Goal: Information Seeking & Learning: Learn about a topic

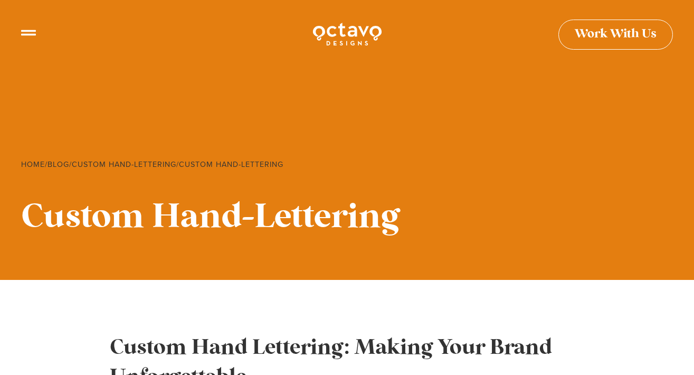
click at [614, 36] on span "Work With Us" at bounding box center [616, 30] width 82 height 12
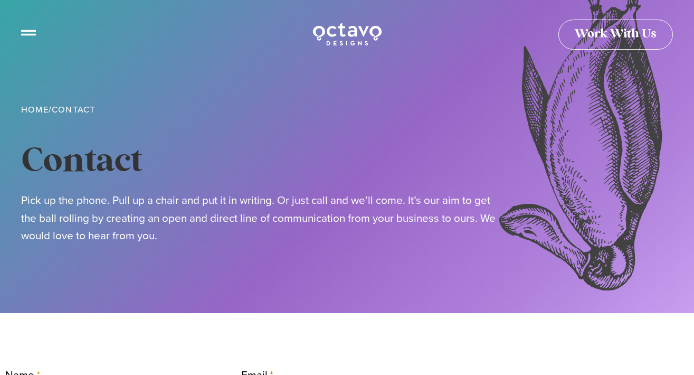
click at [35, 33] on icon at bounding box center [28, 28] width 15 height 15
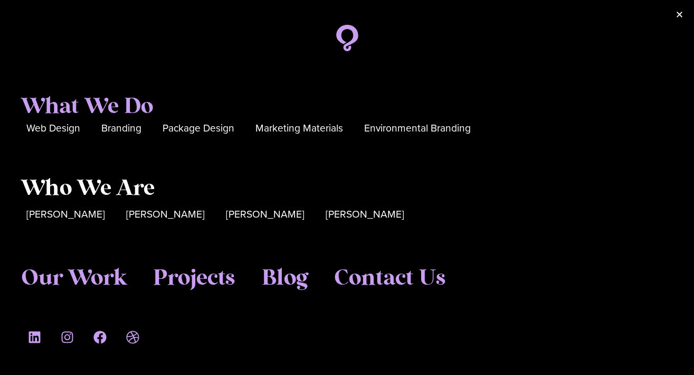
click at [57, 190] on span "Who We Are" at bounding box center [87, 188] width 133 height 26
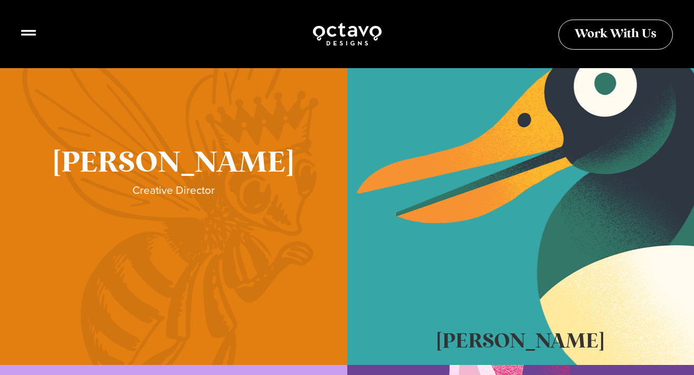
scroll to position [345, 0]
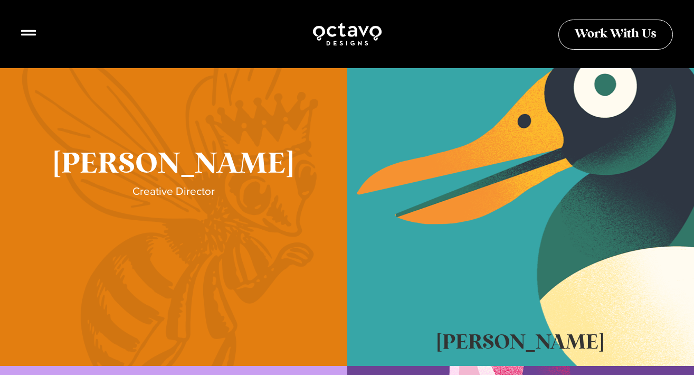
click at [168, 219] on link "Sue Hough" at bounding box center [173, 180] width 347 height 369
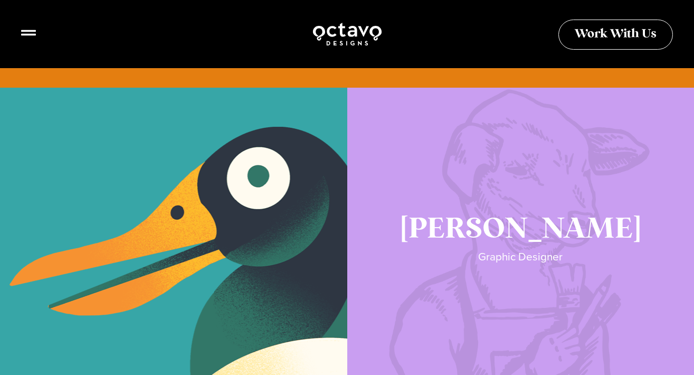
scroll to position [1058, 0]
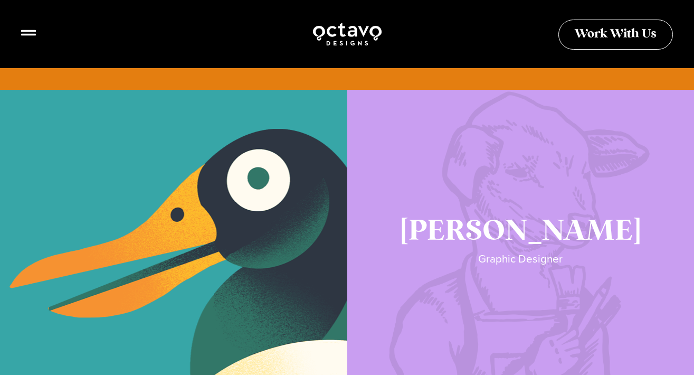
click at [462, 266] on link "Katie Lamb" at bounding box center [520, 248] width 347 height 317
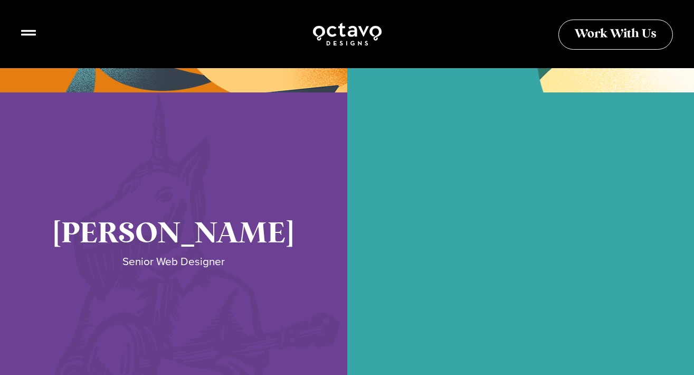
scroll to position [2262, 0]
click at [194, 254] on link "Seth Glass" at bounding box center [173, 250] width 347 height 317
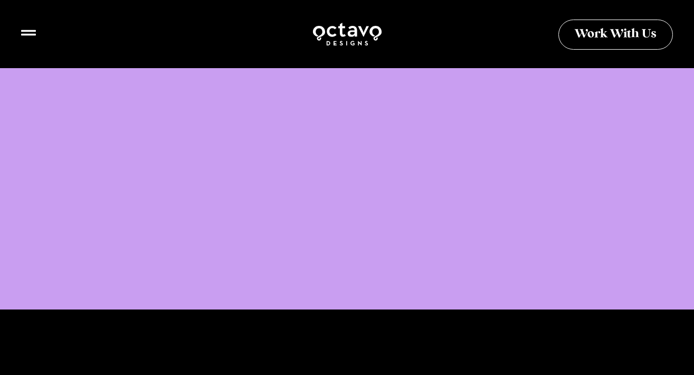
scroll to position [2791, 0]
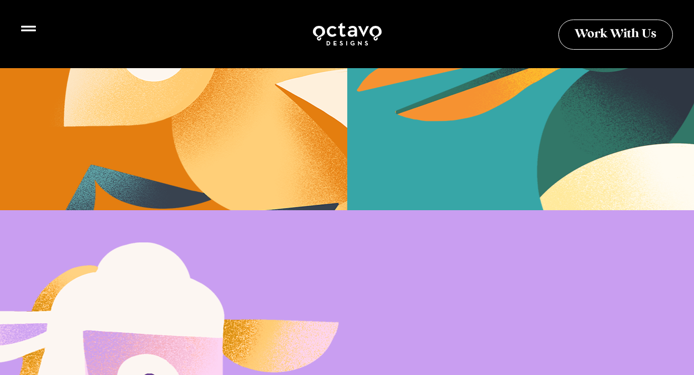
click at [30, 34] on icon at bounding box center [28, 28] width 15 height 15
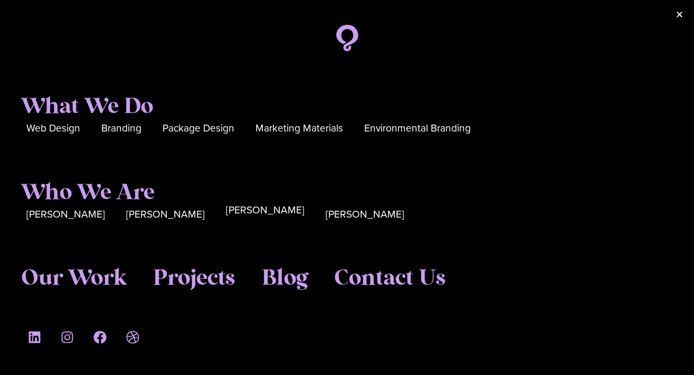
click at [226, 213] on span "[PERSON_NAME]" at bounding box center [265, 210] width 79 height 16
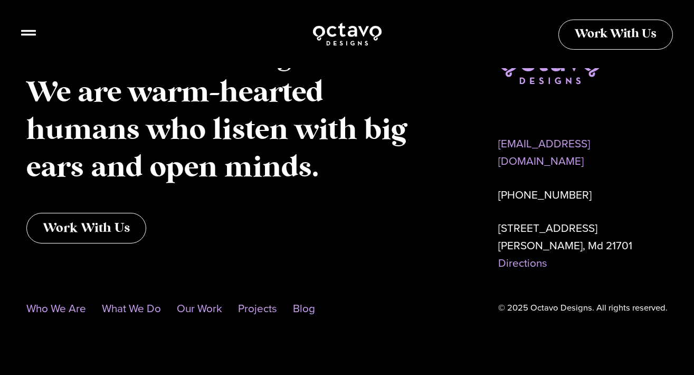
scroll to position [2360, 0]
click at [206, 297] on link "Our Work" at bounding box center [199, 309] width 45 height 24
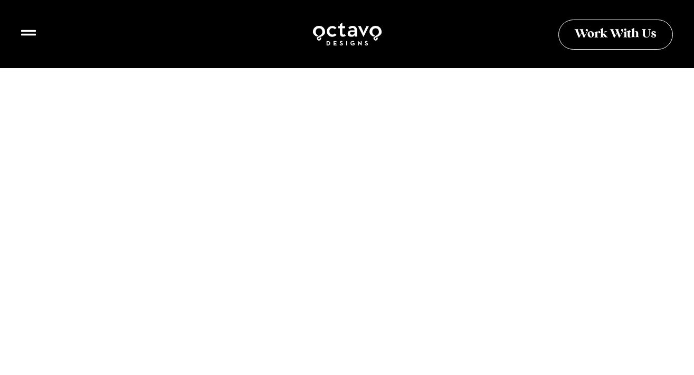
scroll to position [1695, 0]
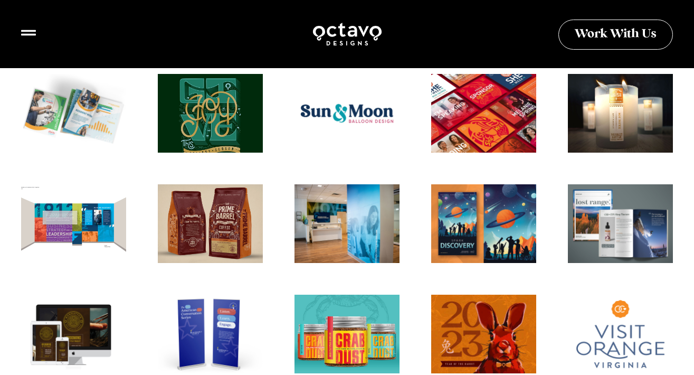
click at [208, 106] on div "Holiday Illustration" at bounding box center [210, 117] width 116 height 87
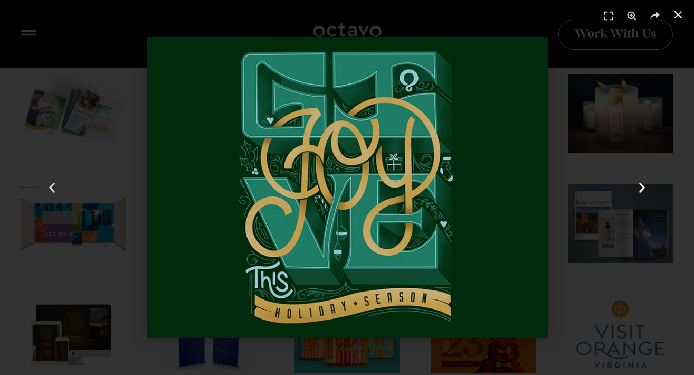
click at [643, 188] on use "Next slide" at bounding box center [642, 188] width 6 height 10
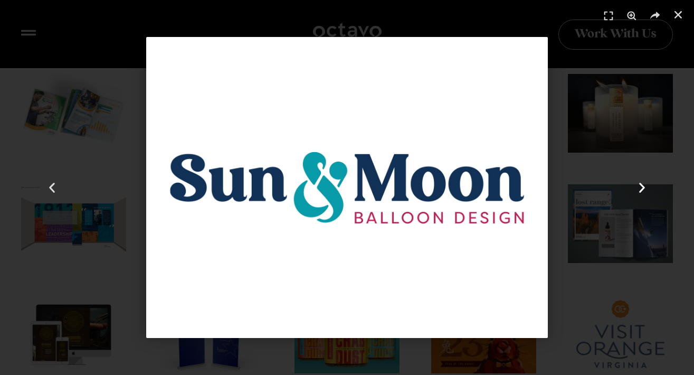
click at [643, 183] on icon "Next slide" at bounding box center [641, 187] width 13 height 13
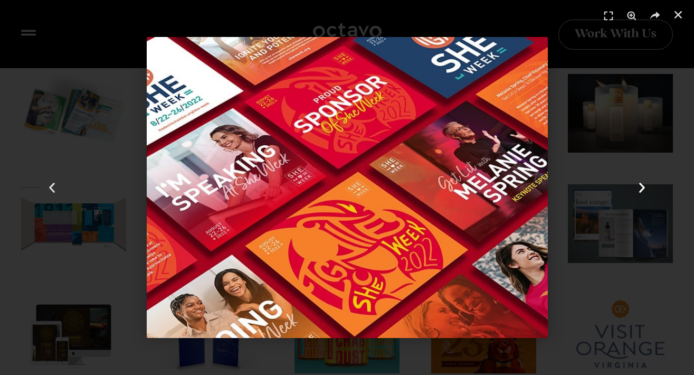
click at [643, 183] on icon "Next slide" at bounding box center [641, 187] width 13 height 13
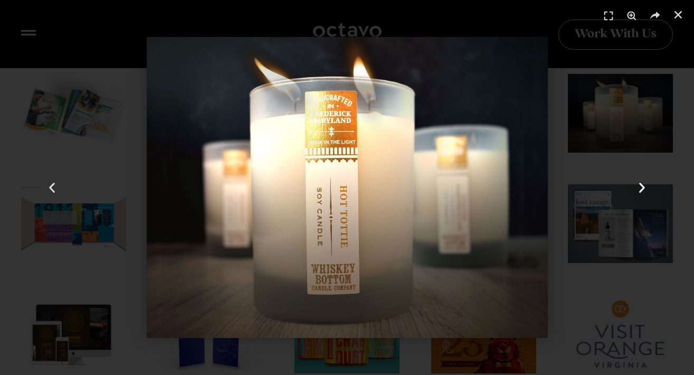
click at [643, 183] on icon "Next slide" at bounding box center [641, 187] width 13 height 13
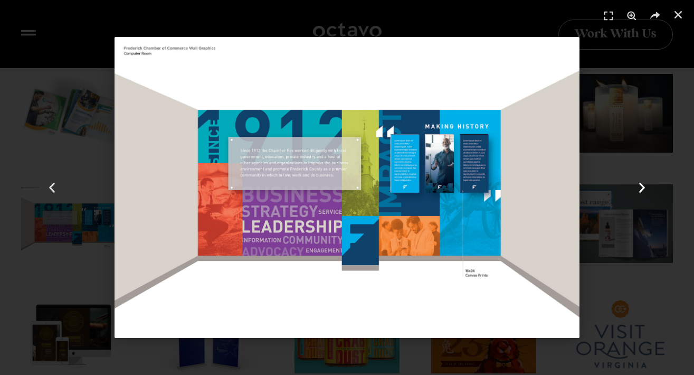
click at [645, 182] on icon "Next slide" at bounding box center [641, 187] width 13 height 13
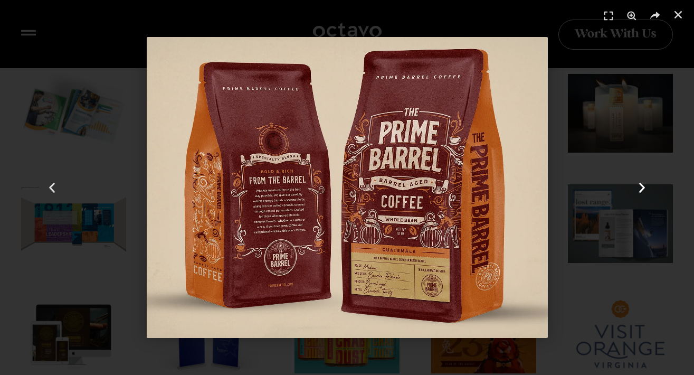
click at [641, 187] on icon "Next slide" at bounding box center [641, 187] width 13 height 13
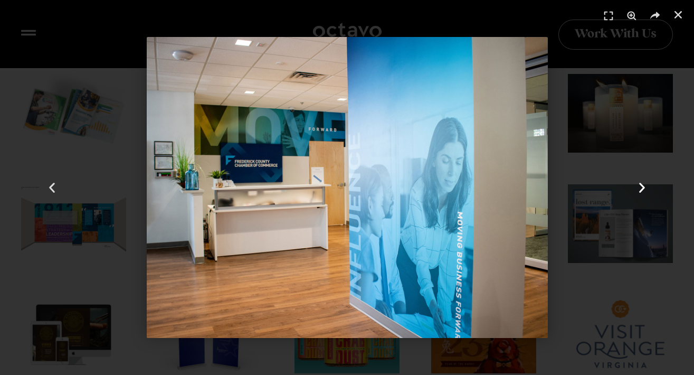
click at [641, 188] on icon "Next slide" at bounding box center [641, 187] width 13 height 13
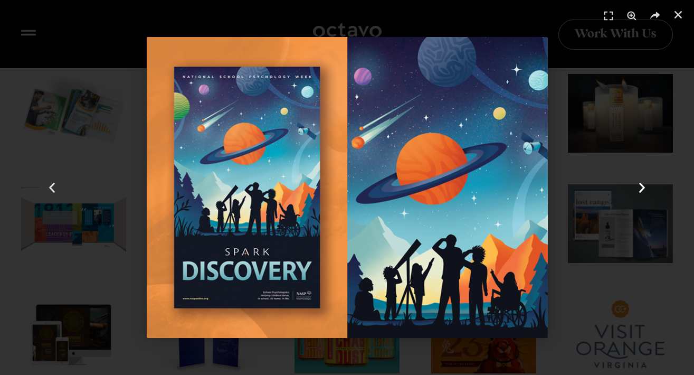
click at [637, 189] on icon "Next slide" at bounding box center [641, 187] width 13 height 13
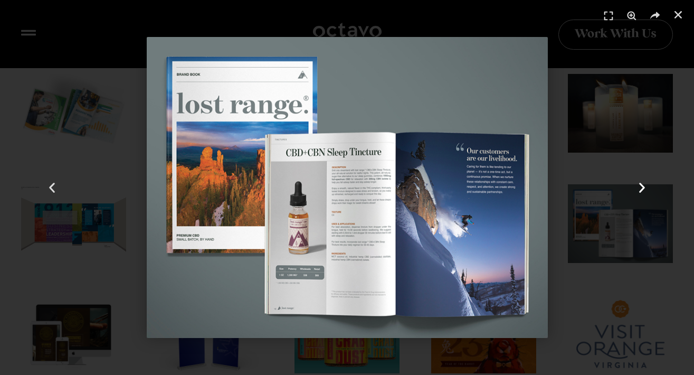
click at [636, 189] on icon "Next slide" at bounding box center [641, 187] width 13 height 13
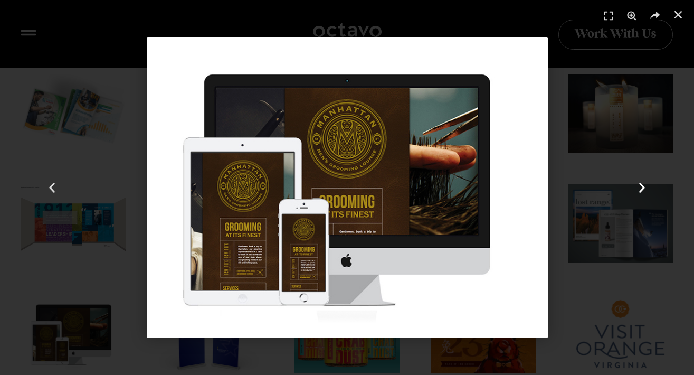
click at [636, 189] on icon "Next slide" at bounding box center [641, 187] width 13 height 13
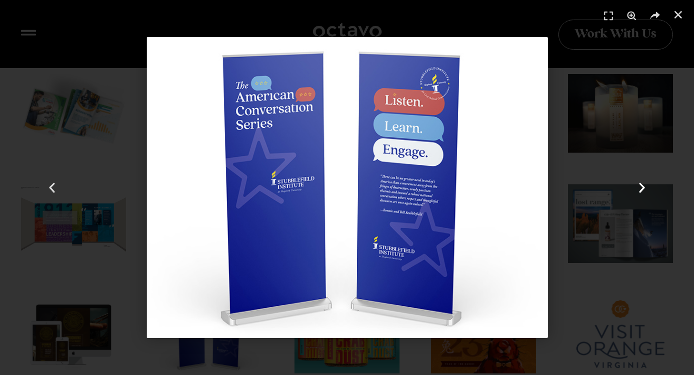
click at [636, 189] on icon "Next slide" at bounding box center [641, 187] width 13 height 13
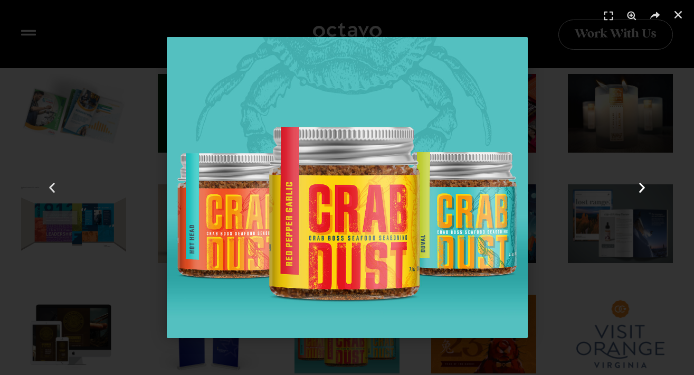
click at [636, 190] on icon "Next slide" at bounding box center [641, 187] width 13 height 13
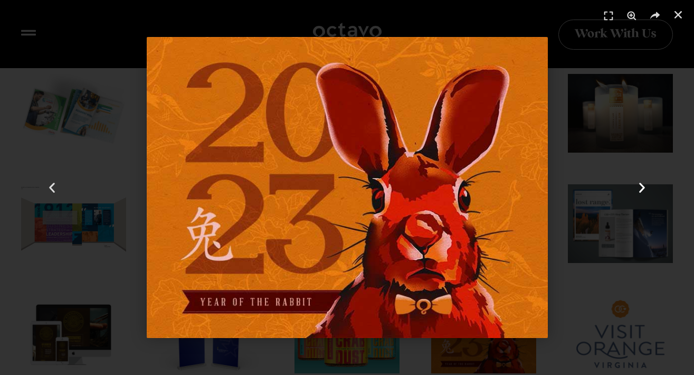
click at [636, 190] on icon "Next slide" at bounding box center [641, 187] width 13 height 13
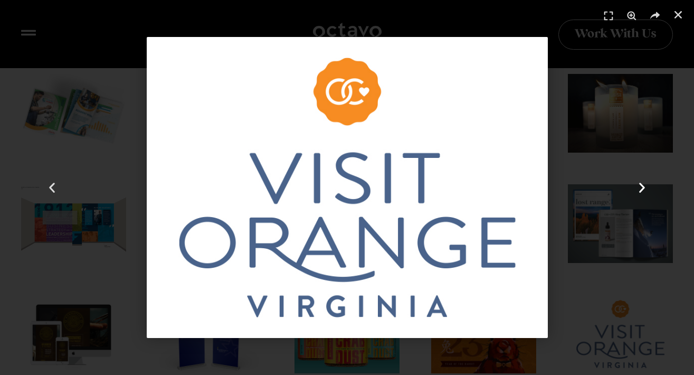
click at [639, 188] on icon "Next slide" at bounding box center [641, 187] width 13 height 13
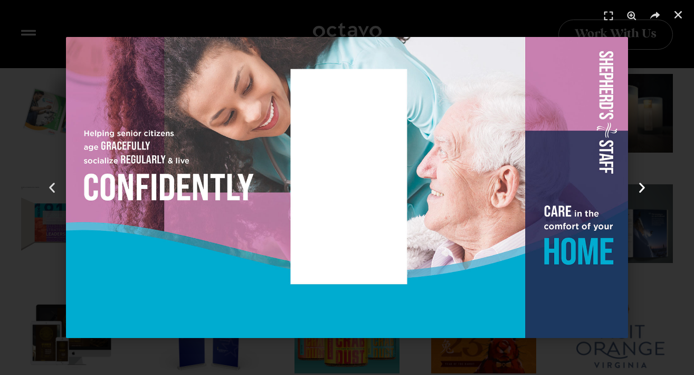
click at [639, 188] on icon "Next slide" at bounding box center [641, 187] width 13 height 13
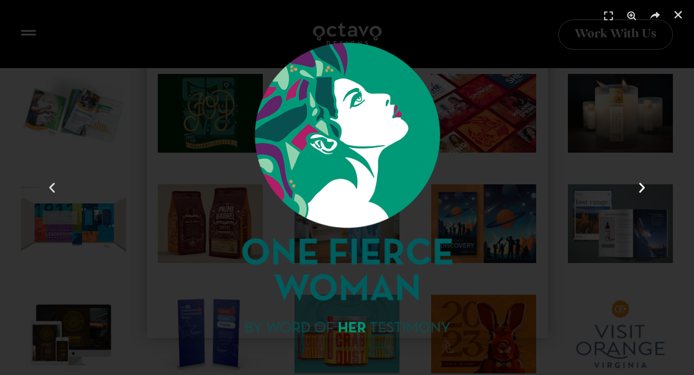
click at [639, 188] on icon "Next slide" at bounding box center [641, 187] width 13 height 13
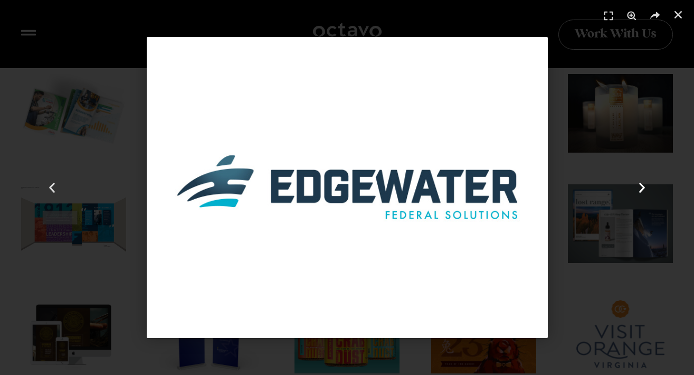
click at [639, 188] on icon "Next slide" at bounding box center [641, 187] width 13 height 13
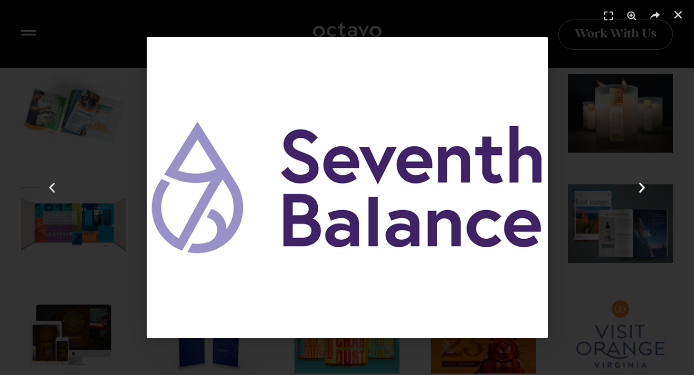
click at [639, 188] on icon "Next slide" at bounding box center [641, 187] width 13 height 13
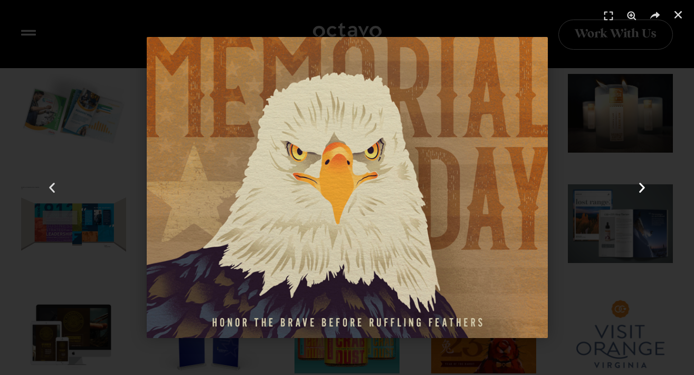
click at [640, 188] on icon "Next slide" at bounding box center [641, 187] width 13 height 13
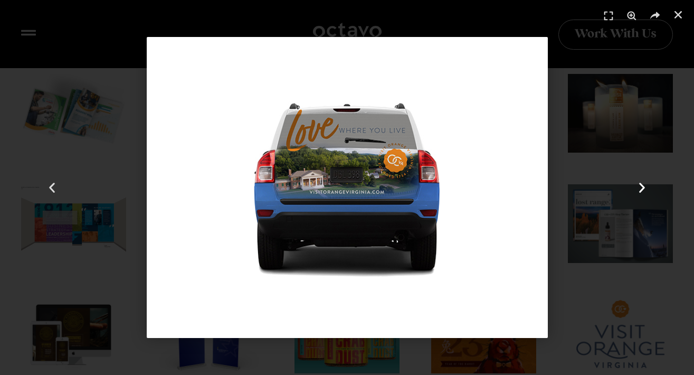
click at [640, 188] on icon "Next slide" at bounding box center [641, 187] width 13 height 13
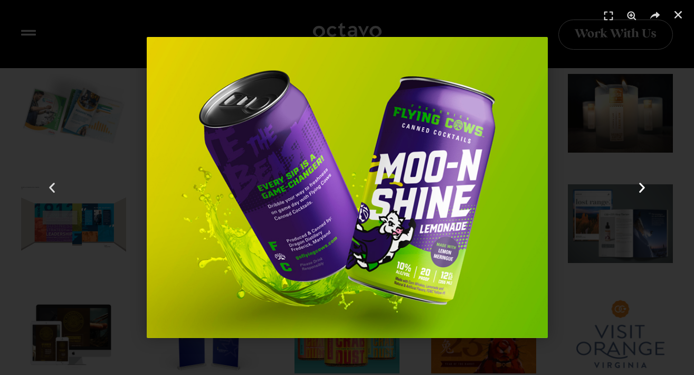
click at [640, 188] on icon "Next slide" at bounding box center [641, 187] width 13 height 13
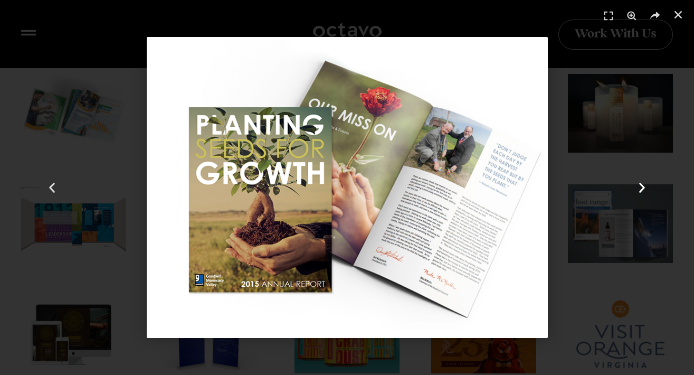
click at [640, 188] on icon "Next slide" at bounding box center [641, 187] width 13 height 13
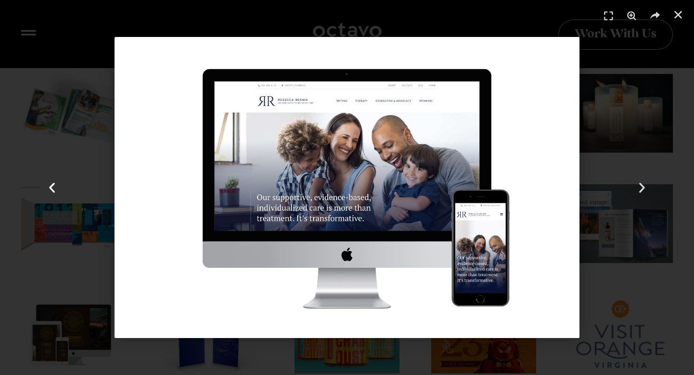
click at [52, 187] on icon "Previous slide" at bounding box center [51, 187] width 13 height 13
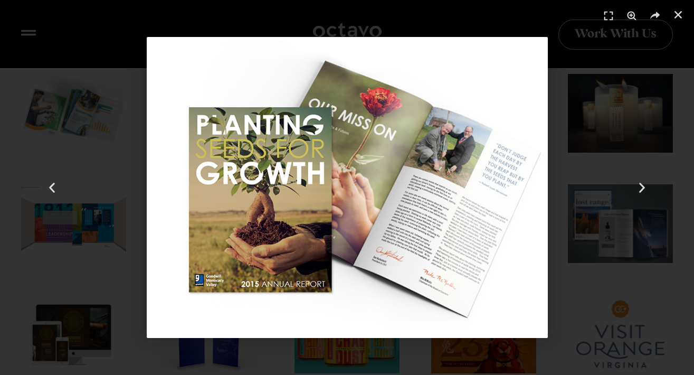
click at [289, 176] on img "83 / 302" at bounding box center [347, 187] width 401 height 301
click at [641, 185] on use "Next slide" at bounding box center [642, 188] width 6 height 10
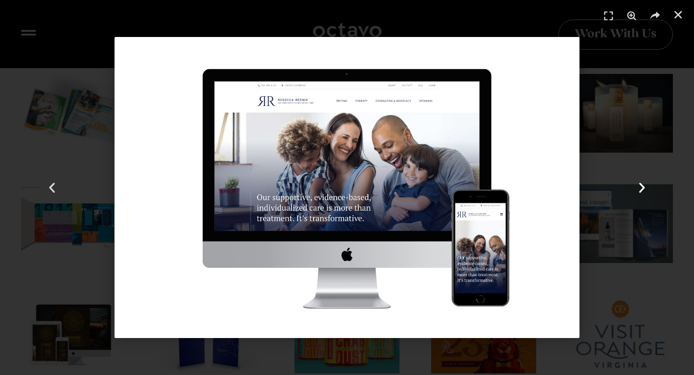
click at [641, 185] on use "Next slide" at bounding box center [642, 188] width 6 height 10
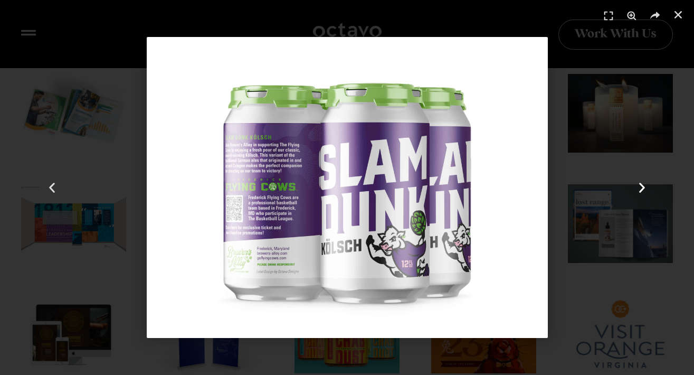
click at [641, 185] on use "Next slide" at bounding box center [642, 188] width 6 height 10
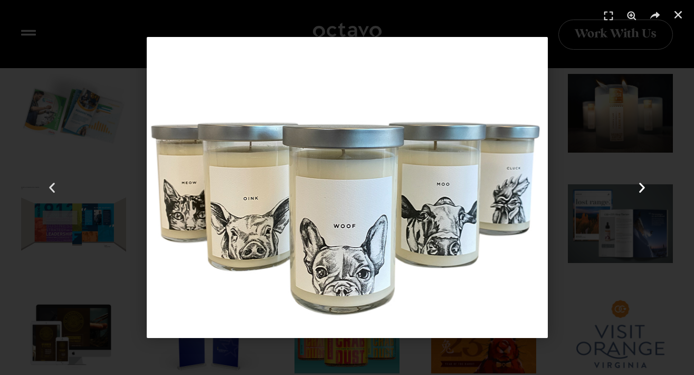
click at [641, 185] on use "Next slide" at bounding box center [642, 188] width 6 height 10
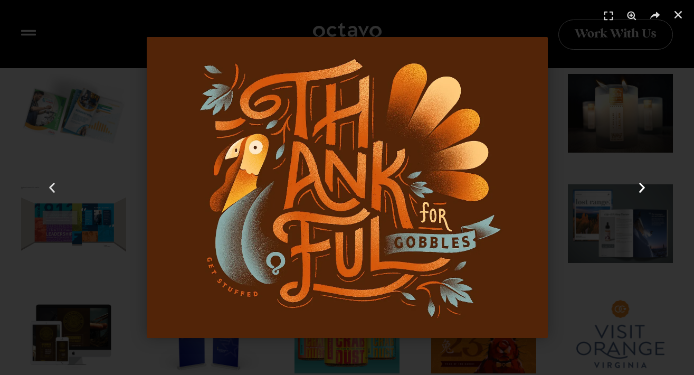
click at [642, 186] on use "Next slide" at bounding box center [642, 188] width 6 height 10
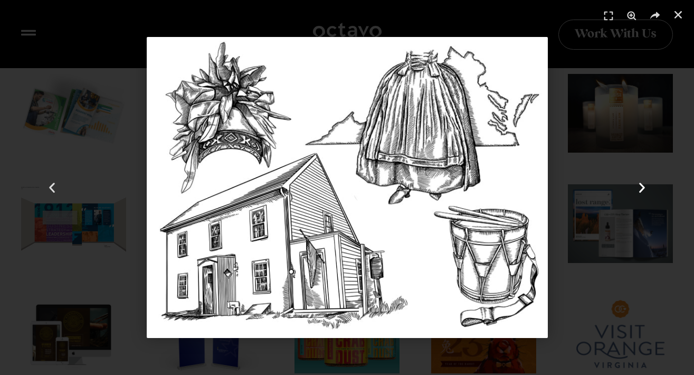
click at [642, 186] on use "Next slide" at bounding box center [642, 188] width 6 height 10
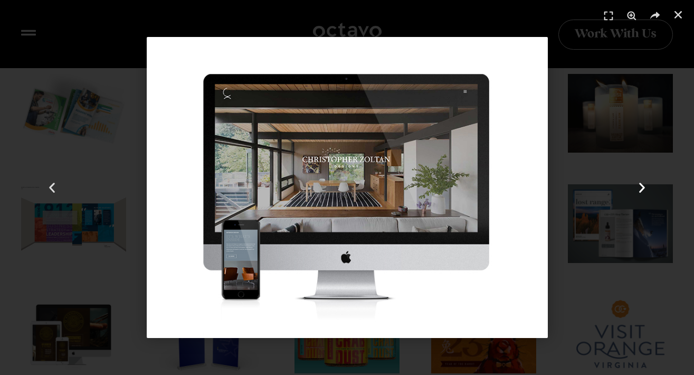
click at [642, 186] on use "Next slide" at bounding box center [642, 188] width 6 height 10
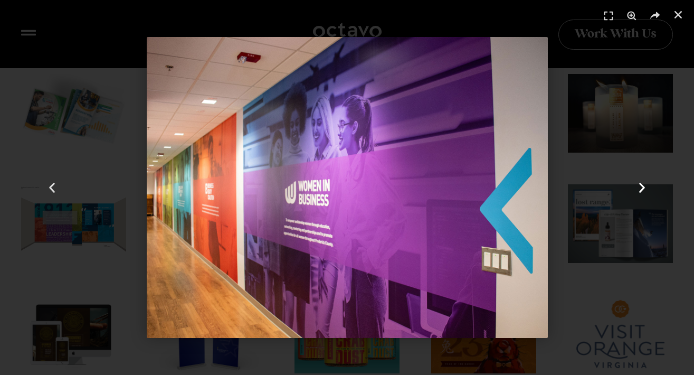
click at [642, 186] on use "Next slide" at bounding box center [642, 188] width 6 height 10
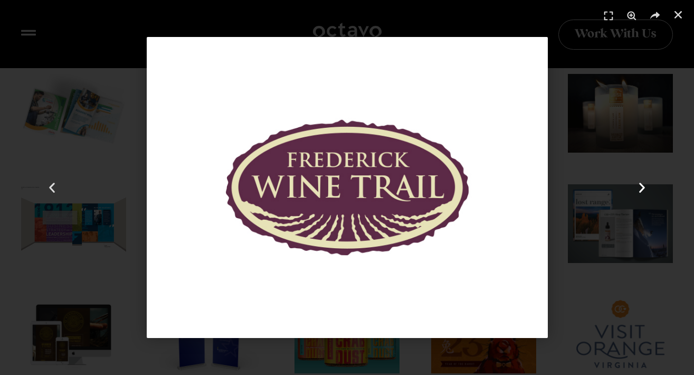
click at [642, 186] on use "Next slide" at bounding box center [642, 188] width 6 height 10
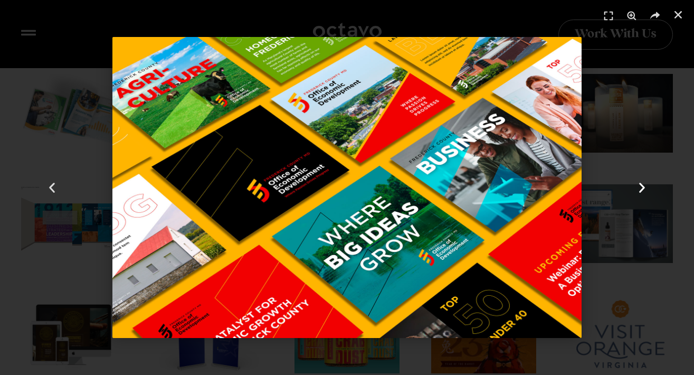
click at [642, 186] on use "Next slide" at bounding box center [642, 188] width 6 height 10
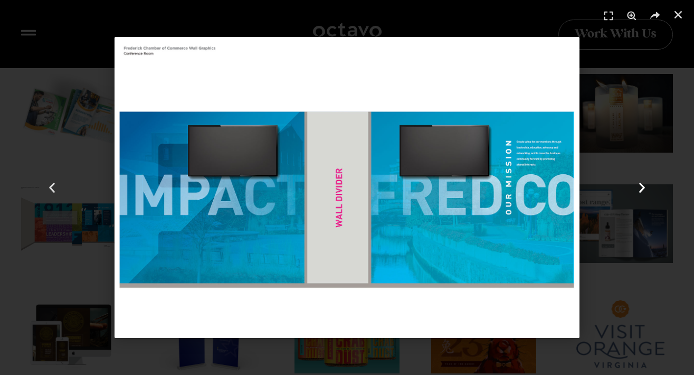
click at [642, 186] on use "Next slide" at bounding box center [642, 188] width 6 height 10
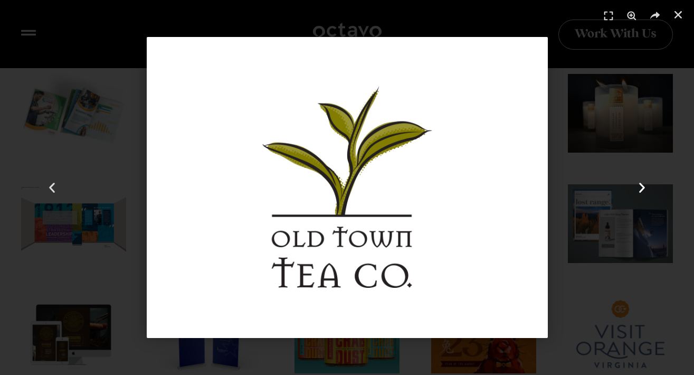
click at [642, 186] on use "Next slide" at bounding box center [642, 188] width 6 height 10
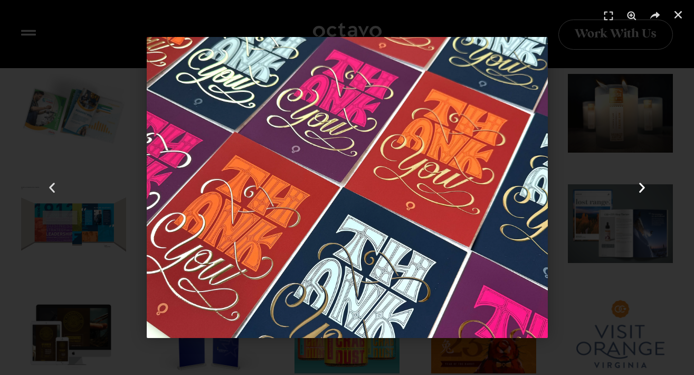
click at [639, 187] on icon "Next slide" at bounding box center [641, 187] width 13 height 13
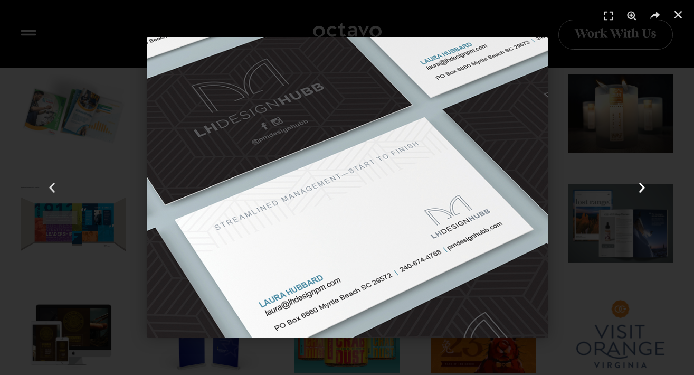
click at [639, 186] on icon "Next slide" at bounding box center [641, 187] width 13 height 13
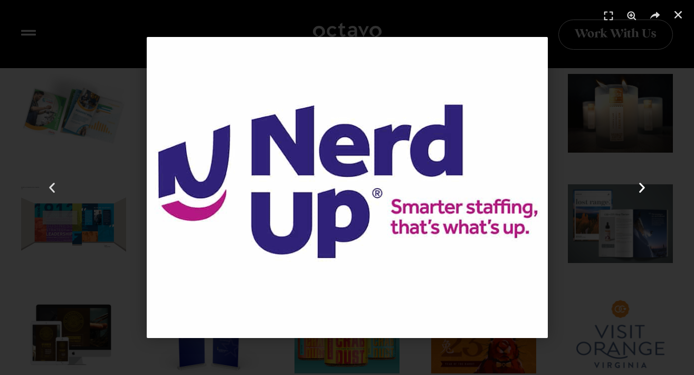
click at [640, 187] on icon "Next slide" at bounding box center [641, 187] width 13 height 13
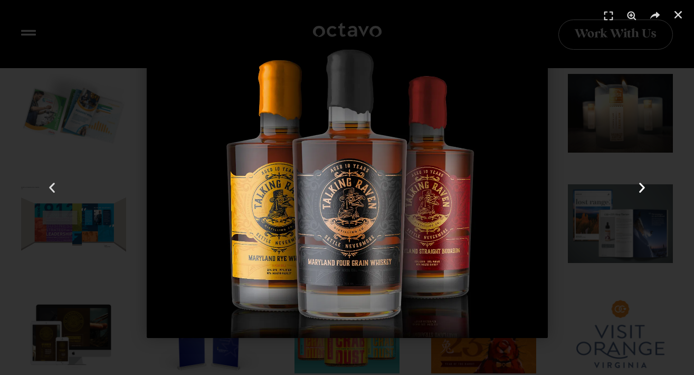
click at [640, 185] on icon "Next slide" at bounding box center [641, 187] width 13 height 13
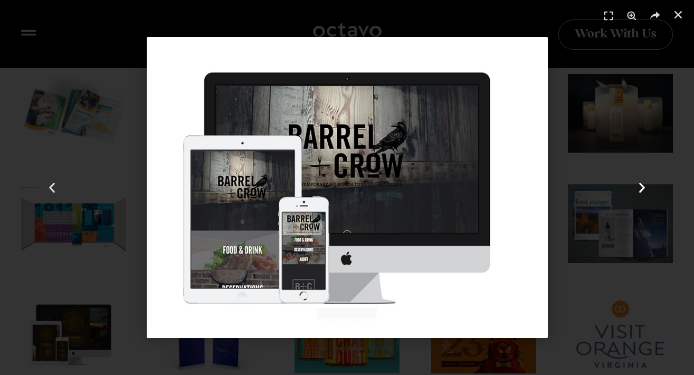
click at [640, 186] on icon "Next slide" at bounding box center [641, 187] width 13 height 13
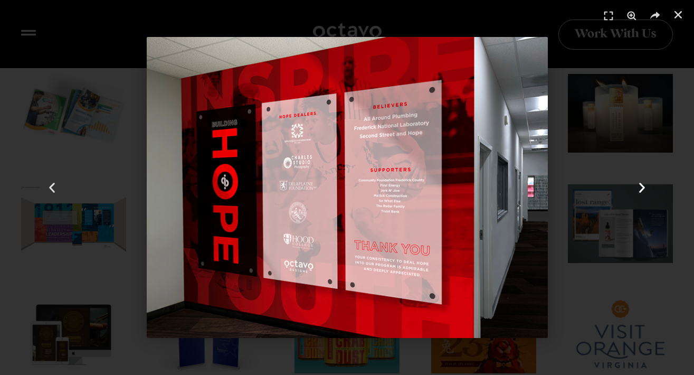
click at [640, 186] on icon "Next slide" at bounding box center [641, 187] width 13 height 13
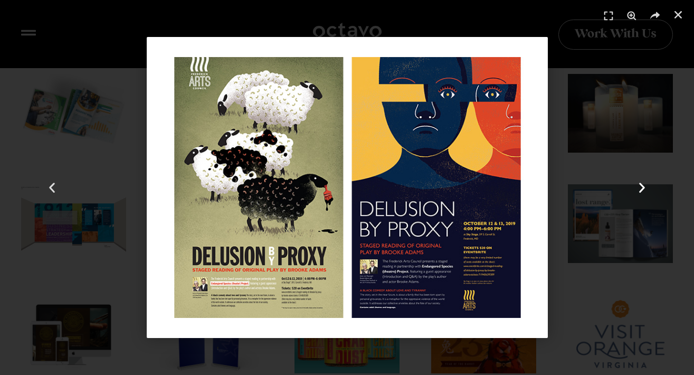
click at [640, 186] on icon "Next slide" at bounding box center [641, 187] width 13 height 13
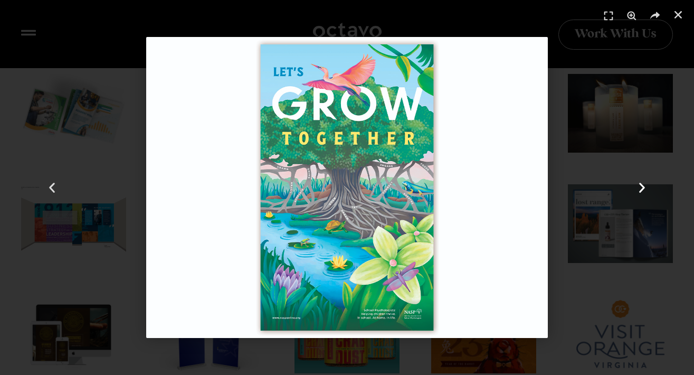
click at [640, 187] on icon "Next slide" at bounding box center [641, 187] width 13 height 13
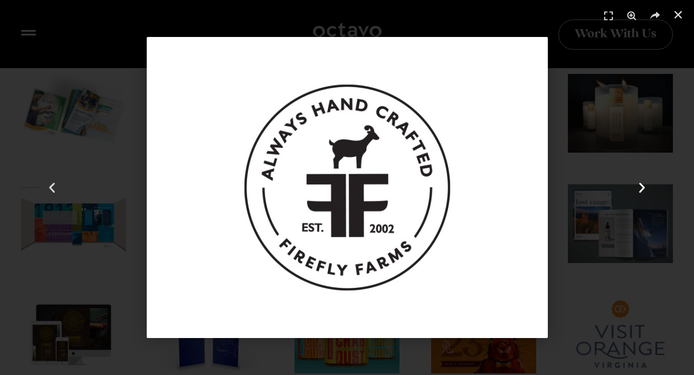
click at [640, 187] on icon "Next slide" at bounding box center [641, 187] width 13 height 13
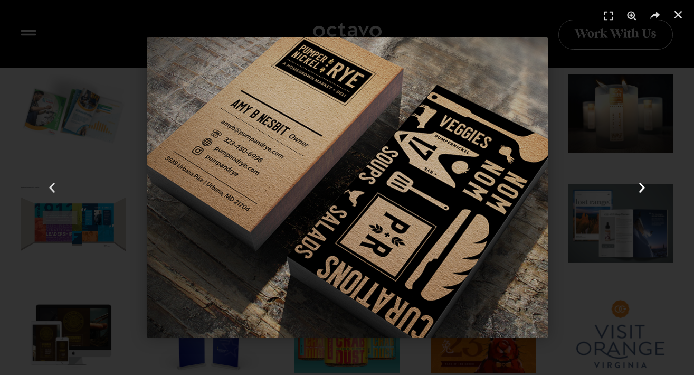
click at [640, 187] on icon "Next slide" at bounding box center [641, 187] width 13 height 13
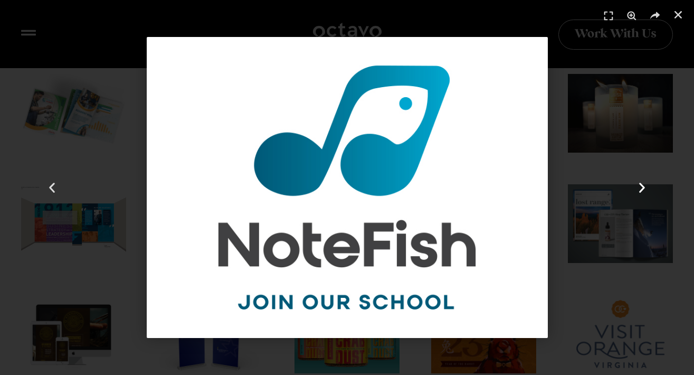
click at [641, 186] on icon "Next slide" at bounding box center [641, 187] width 13 height 13
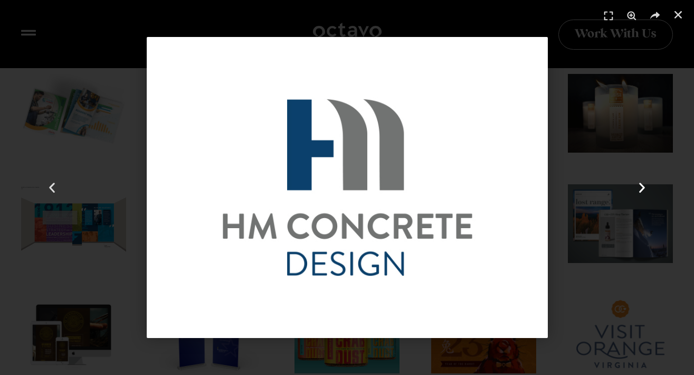
click at [641, 186] on icon "Next slide" at bounding box center [641, 187] width 13 height 13
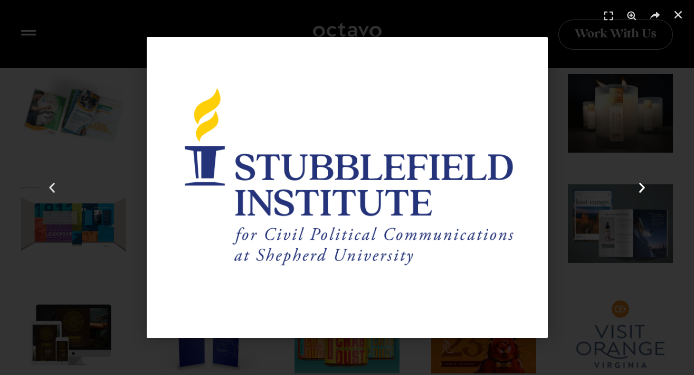
click at [641, 186] on icon "Next slide" at bounding box center [641, 187] width 13 height 13
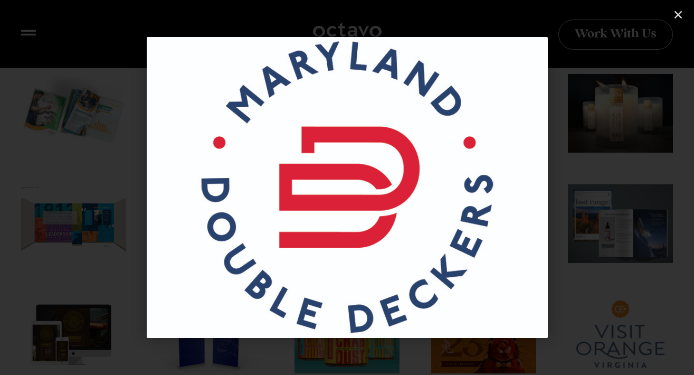
click at [641, 186] on icon "Next slide" at bounding box center [641, 187] width 13 height 13
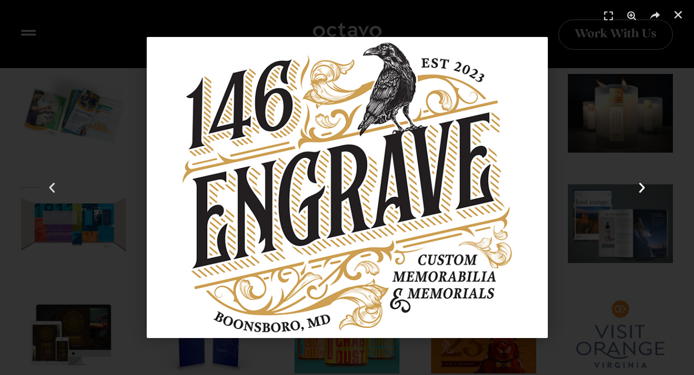
click at [642, 185] on use "Next slide" at bounding box center [642, 188] width 6 height 10
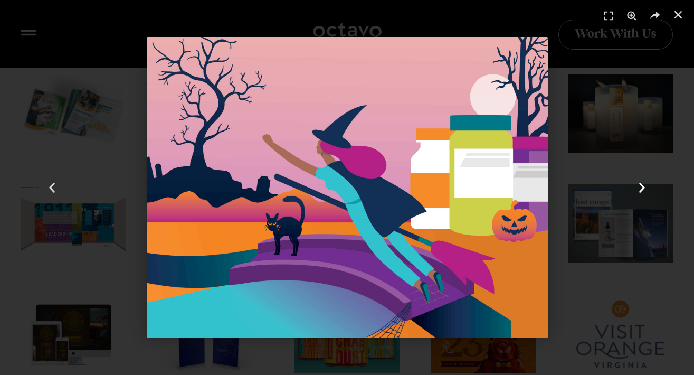
click at [642, 185] on use "Next slide" at bounding box center [642, 188] width 6 height 10
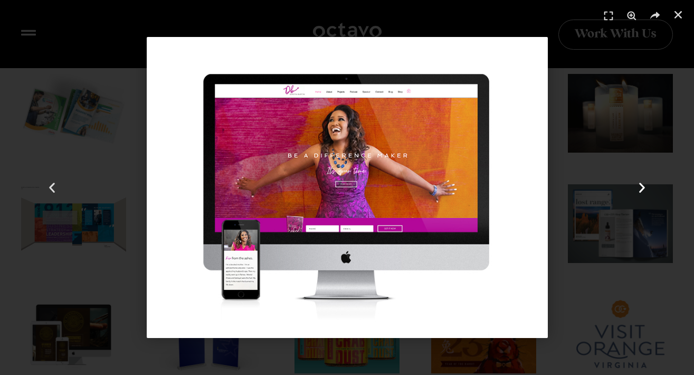
click at [642, 185] on use "Next slide" at bounding box center [642, 188] width 6 height 10
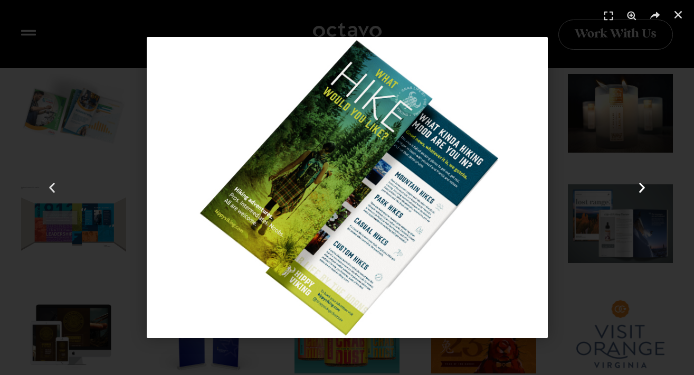
click at [642, 185] on use "Next slide" at bounding box center [642, 188] width 6 height 10
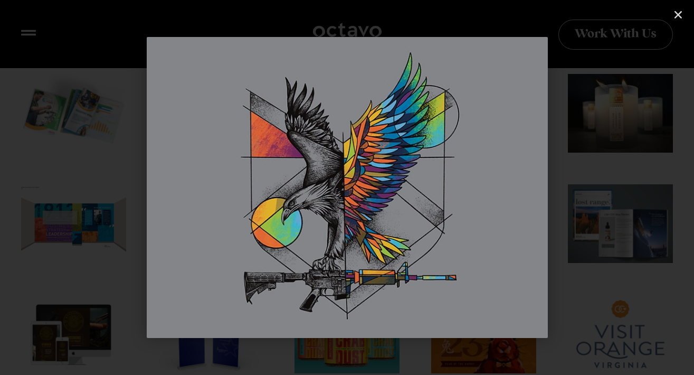
click at [642, 185] on use "Next slide" at bounding box center [642, 188] width 6 height 10
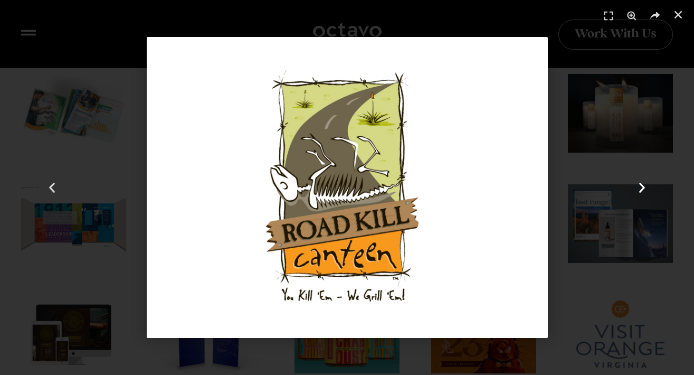
click at [640, 186] on icon "Next slide" at bounding box center [641, 187] width 13 height 13
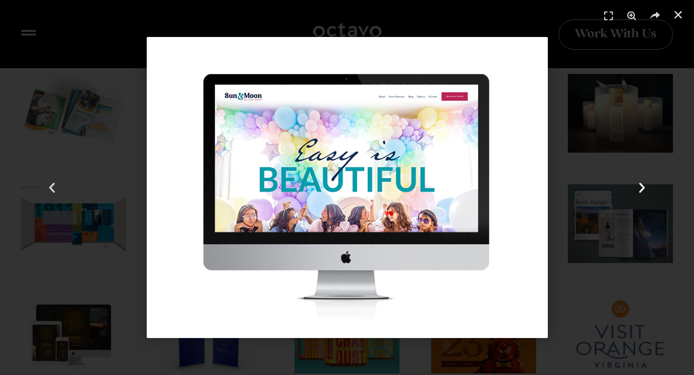
click at [642, 189] on use "Next slide" at bounding box center [642, 188] width 6 height 10
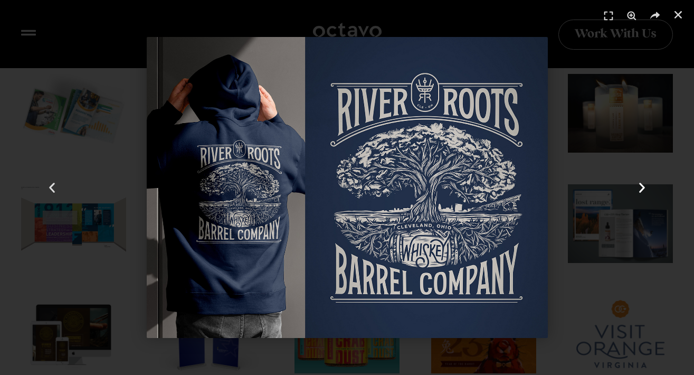
click at [643, 188] on use "Next slide" at bounding box center [642, 188] width 6 height 10
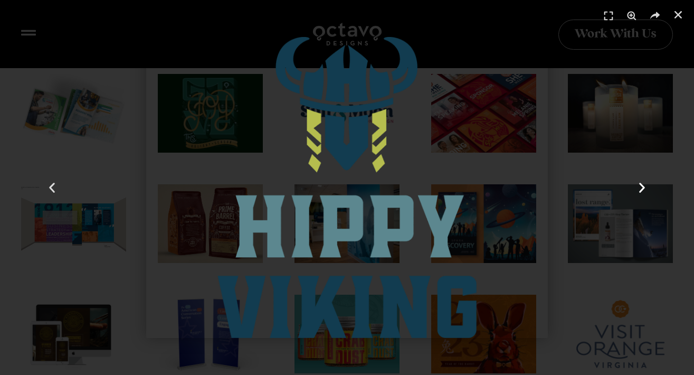
click at [643, 188] on use "Next slide" at bounding box center [642, 188] width 6 height 10
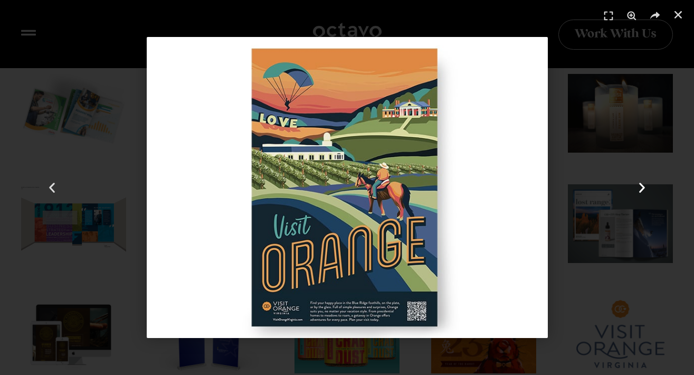
click at [642, 187] on use "Next slide" at bounding box center [642, 188] width 6 height 10
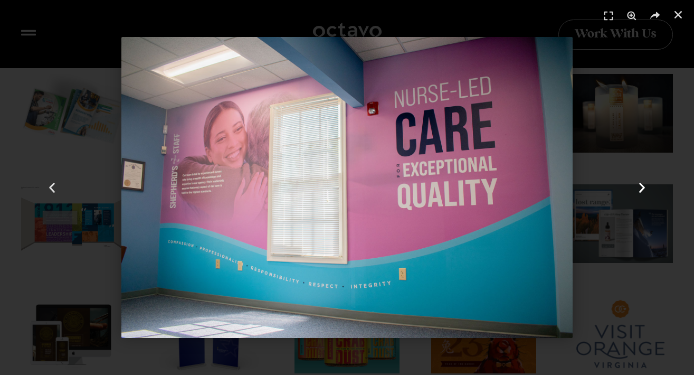
click at [642, 187] on use "Next slide" at bounding box center [642, 188] width 6 height 10
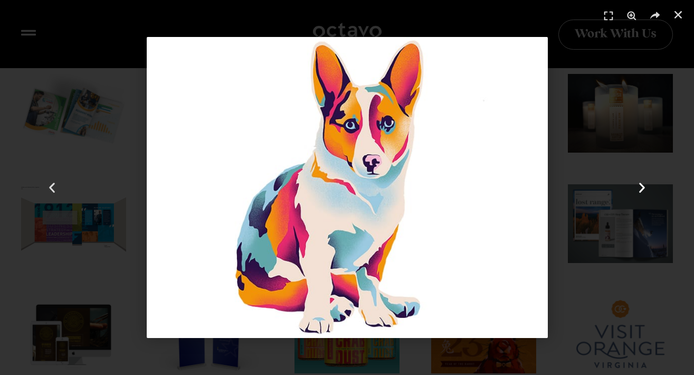
click at [642, 187] on use "Next slide" at bounding box center [642, 188] width 6 height 10
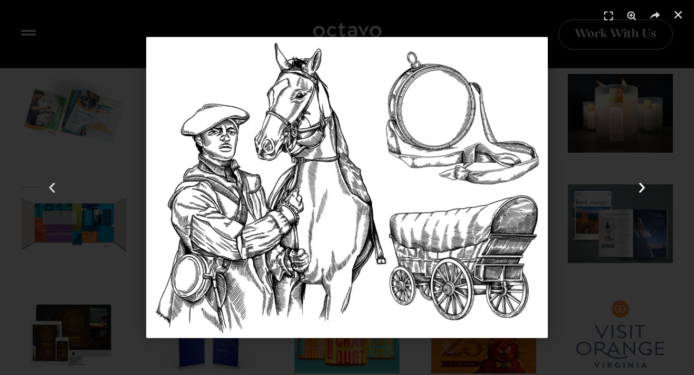
click at [642, 187] on use "Next slide" at bounding box center [642, 188] width 6 height 10
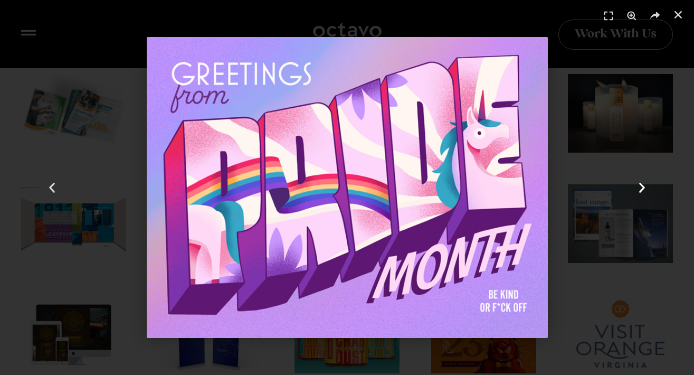
click at [642, 188] on icon "Next slide" at bounding box center [641, 187] width 13 height 13
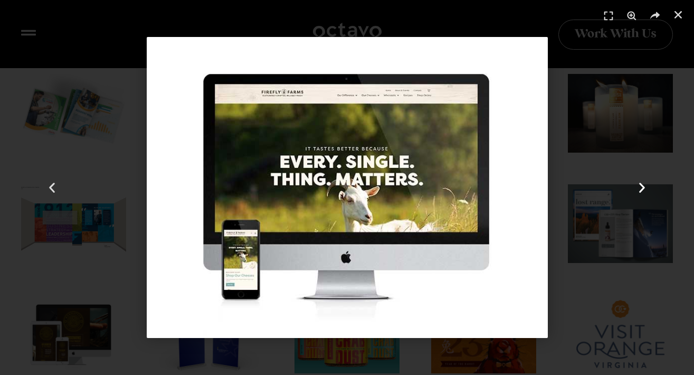
click at [642, 187] on icon "Next slide" at bounding box center [641, 187] width 13 height 13
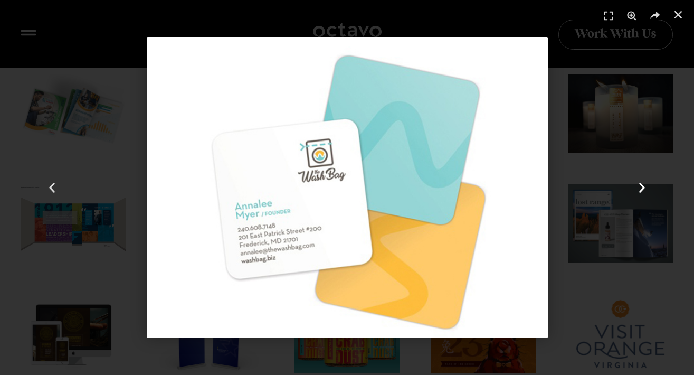
click at [641, 188] on icon "Next slide" at bounding box center [641, 187] width 13 height 13
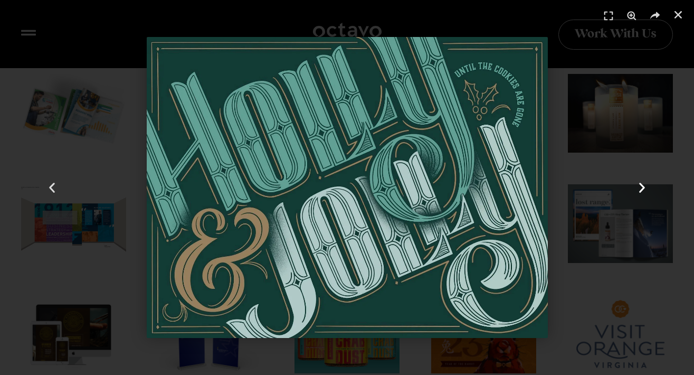
click at [641, 190] on use "Next slide" at bounding box center [642, 188] width 6 height 10
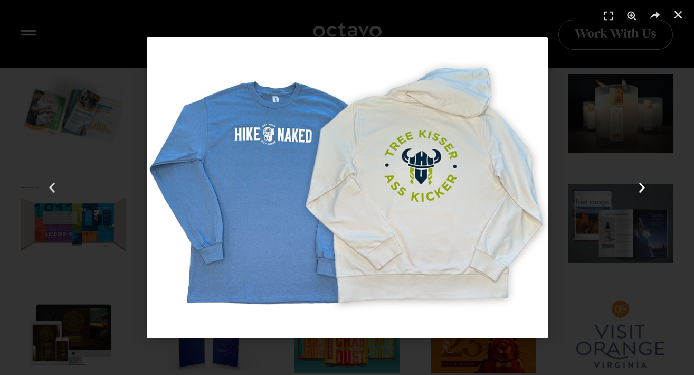
click at [641, 192] on icon "Next slide" at bounding box center [641, 187] width 13 height 13
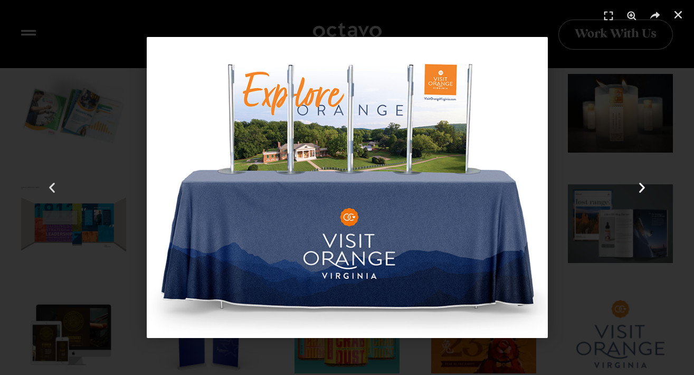
click at [641, 192] on icon "Next slide" at bounding box center [641, 187] width 13 height 13
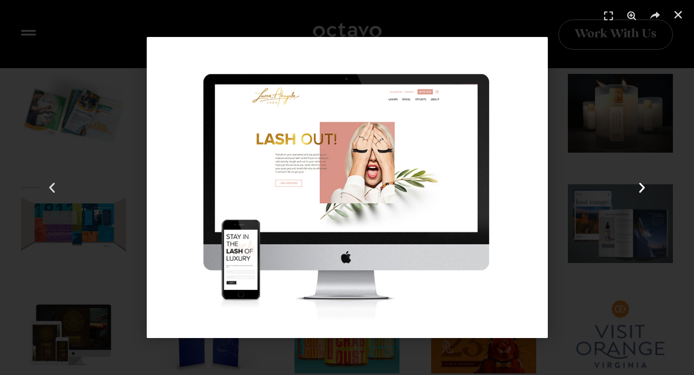
click at [639, 186] on icon "Next slide" at bounding box center [641, 187] width 13 height 13
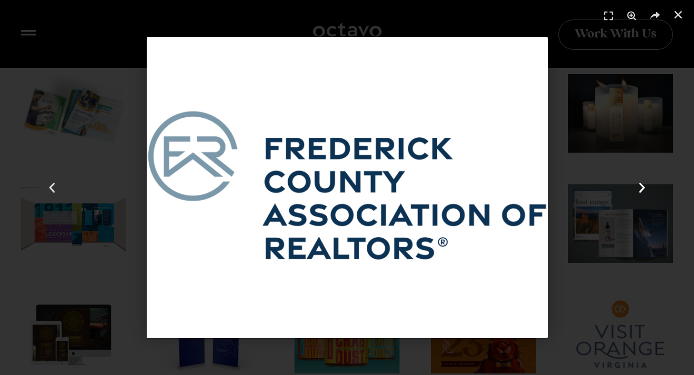
click at [639, 186] on icon "Next slide" at bounding box center [641, 187] width 13 height 13
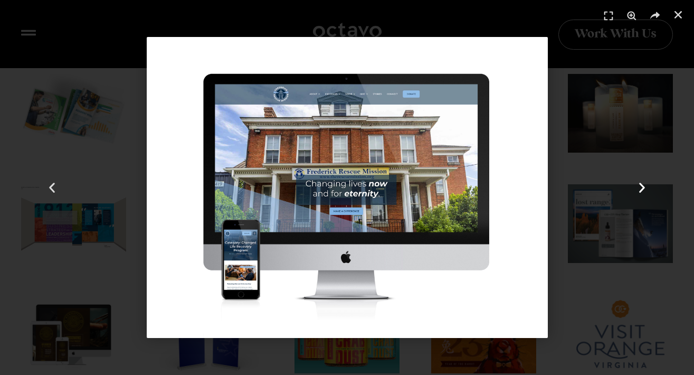
click at [639, 186] on icon "Next slide" at bounding box center [641, 187] width 13 height 13
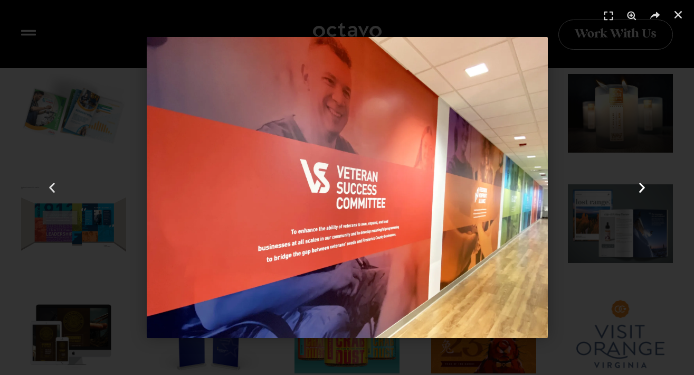
click at [639, 186] on icon "Next slide" at bounding box center [641, 187] width 13 height 13
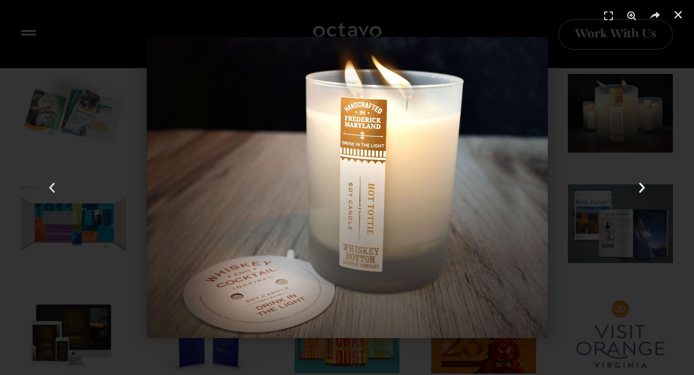
click at [639, 186] on icon "Next slide" at bounding box center [641, 187] width 13 height 13
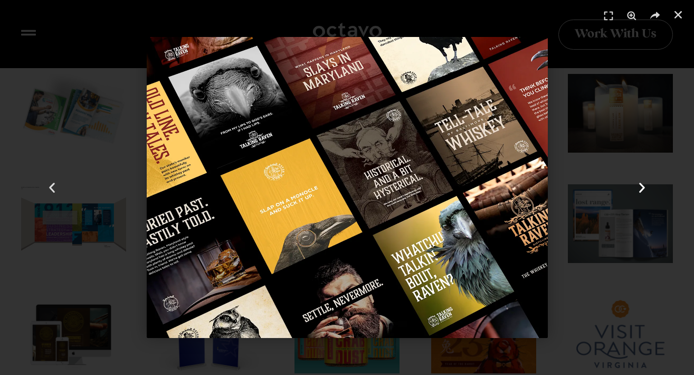
click at [639, 186] on icon "Next slide" at bounding box center [641, 187] width 13 height 13
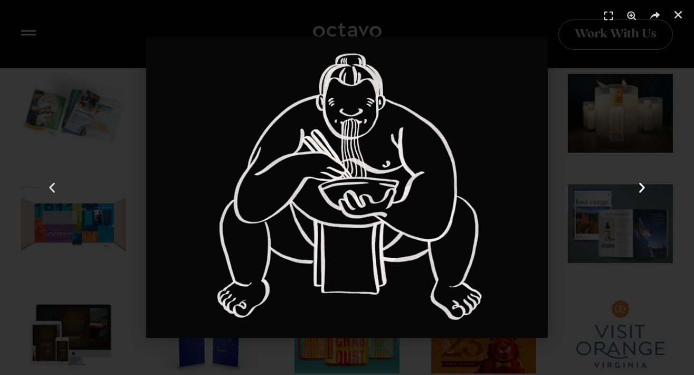
click at [639, 186] on icon "Next slide" at bounding box center [641, 187] width 13 height 13
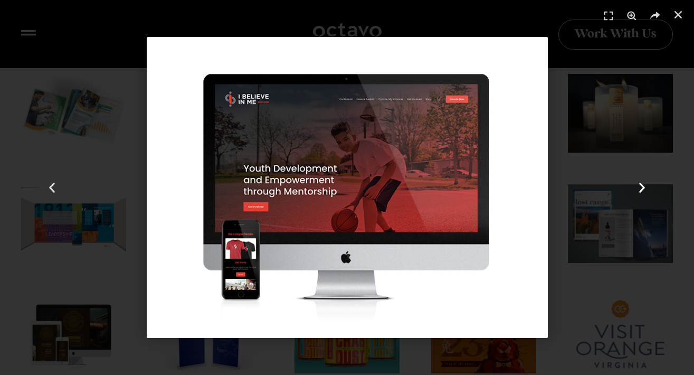
click at [639, 186] on icon "Next slide" at bounding box center [641, 187] width 13 height 13
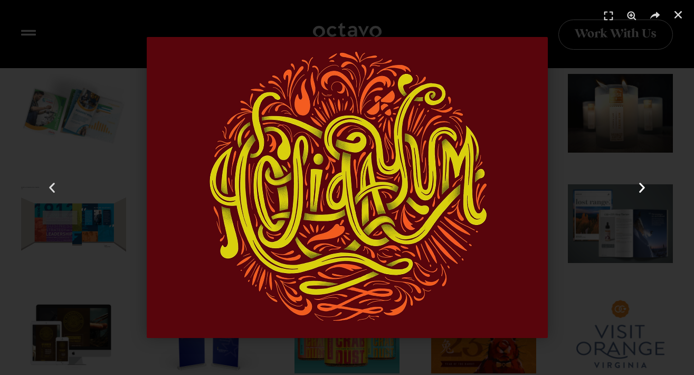
click at [645, 182] on icon "Next slide" at bounding box center [641, 187] width 13 height 13
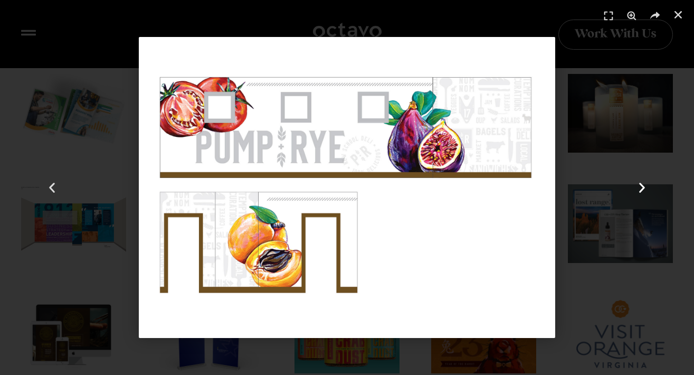
click at [642, 186] on use "Next slide" at bounding box center [642, 188] width 6 height 10
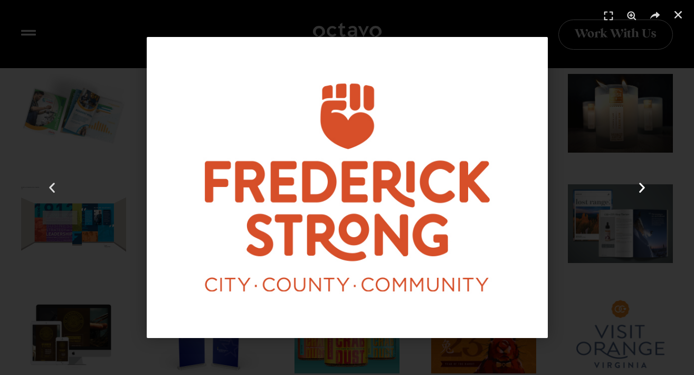
click at [642, 186] on use "Next slide" at bounding box center [642, 188] width 6 height 10
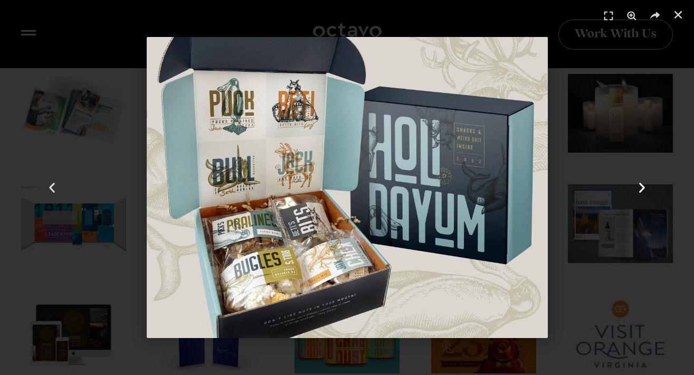
click at [641, 187] on icon "Next slide" at bounding box center [641, 187] width 13 height 13
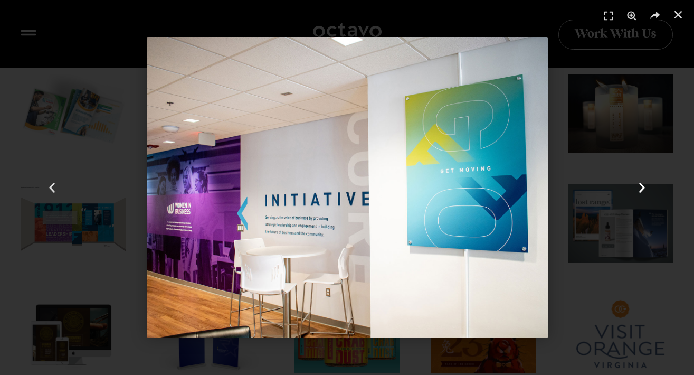
click at [641, 187] on icon "Next slide" at bounding box center [641, 187] width 13 height 13
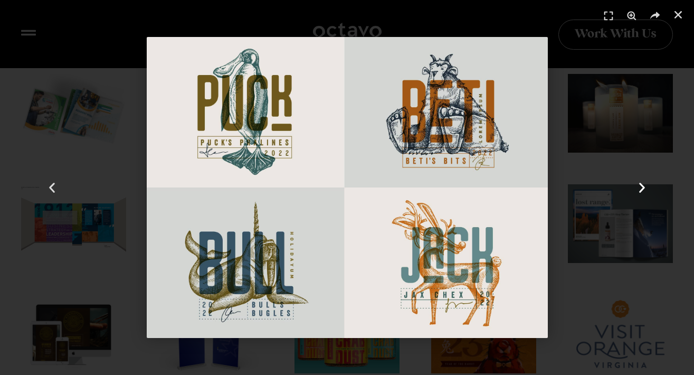
click at [641, 187] on icon "Next slide" at bounding box center [641, 187] width 13 height 13
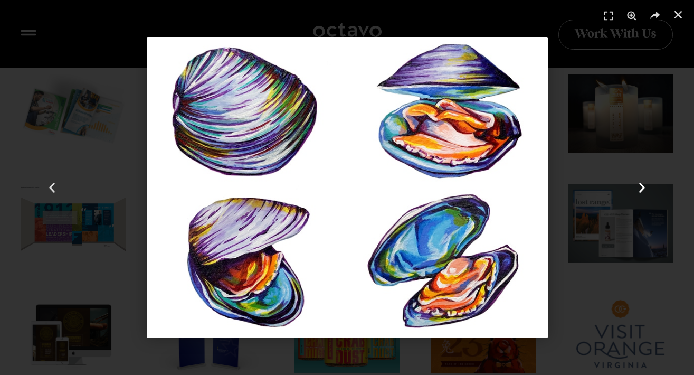
click at [641, 187] on icon "Next slide" at bounding box center [641, 187] width 13 height 13
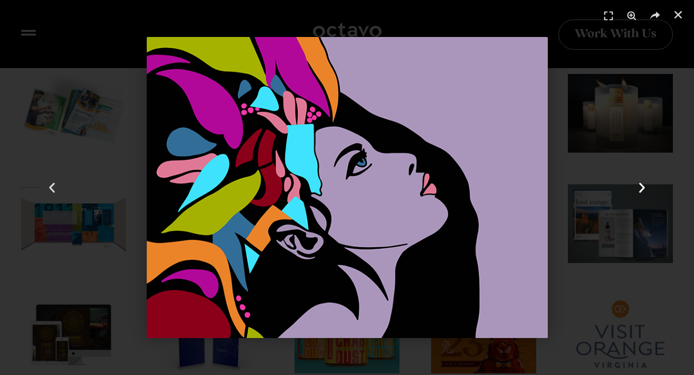
click at [641, 188] on icon "Next slide" at bounding box center [641, 187] width 13 height 13
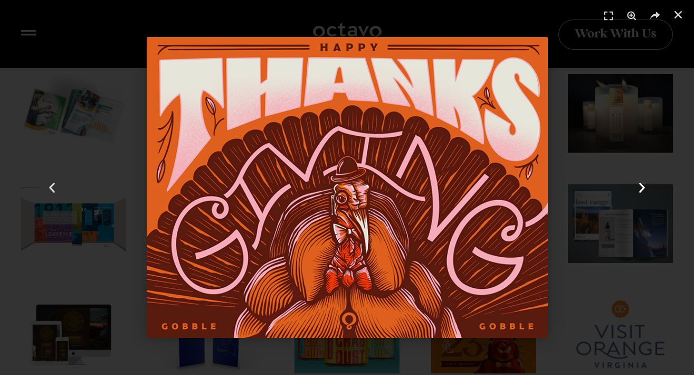
click at [642, 189] on use "Next slide" at bounding box center [642, 188] width 6 height 10
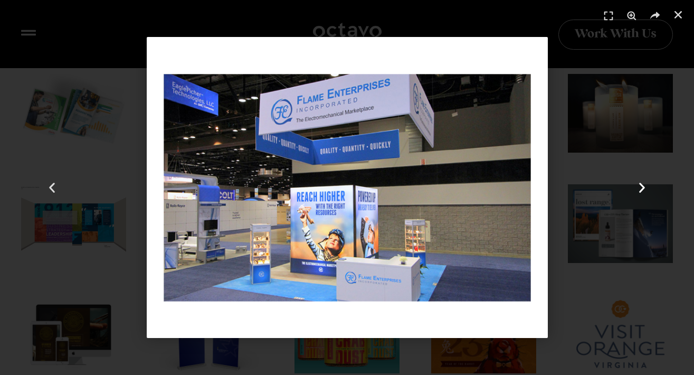
click at [642, 189] on use "Next slide" at bounding box center [642, 188] width 6 height 10
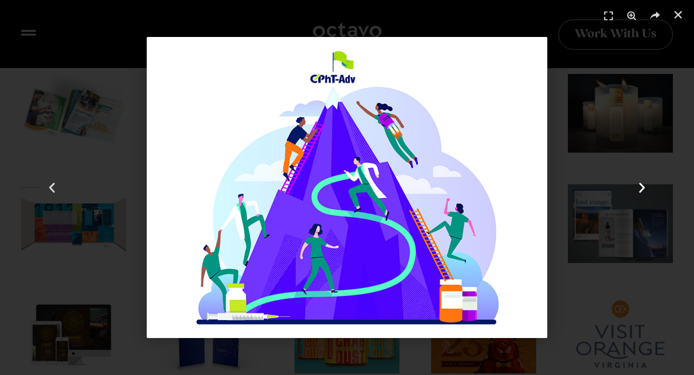
click at [642, 189] on use "Next slide" at bounding box center [642, 188] width 6 height 10
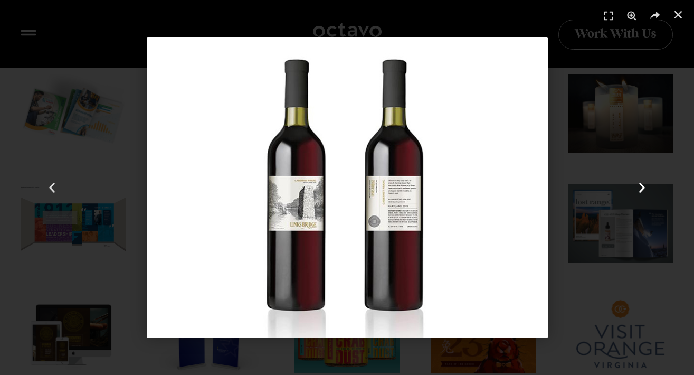
click at [642, 190] on use "Next slide" at bounding box center [642, 188] width 6 height 10
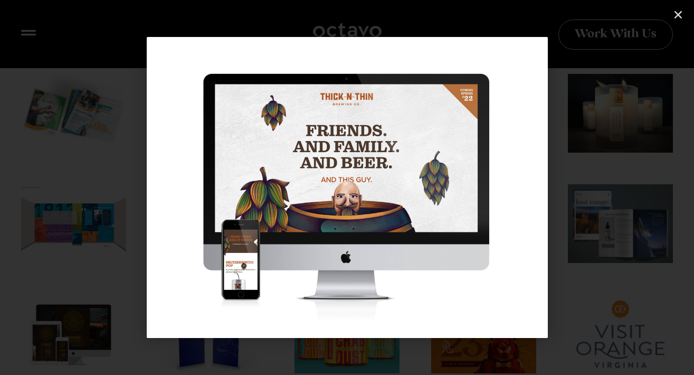
click at [642, 190] on use "Next slide" at bounding box center [642, 188] width 6 height 10
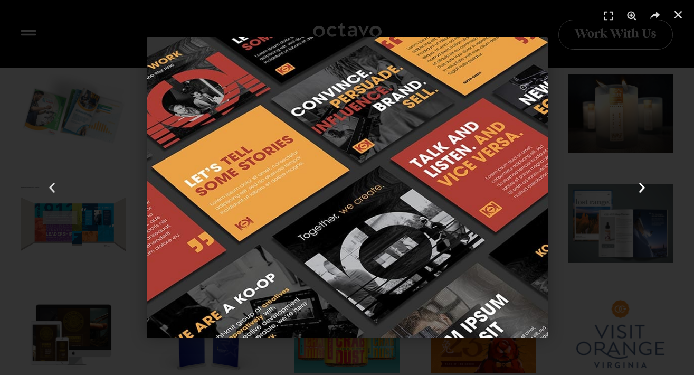
click at [642, 190] on use "Next slide" at bounding box center [642, 188] width 6 height 10
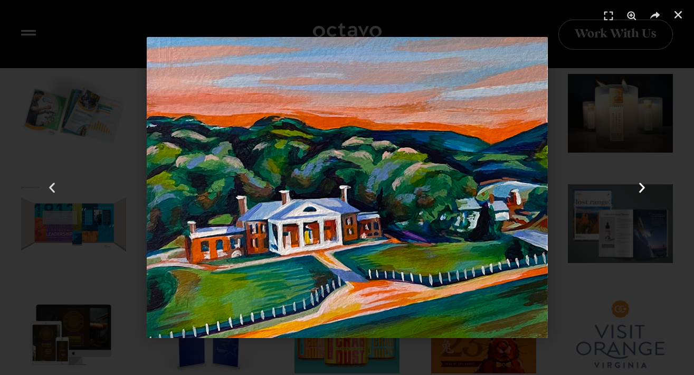
click at [642, 190] on use "Next slide" at bounding box center [642, 188] width 6 height 10
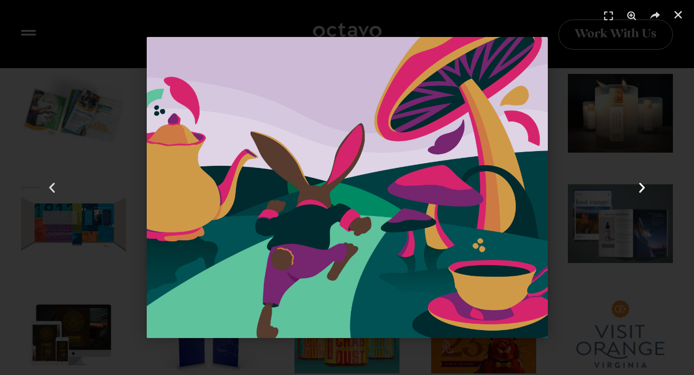
click at [642, 191] on icon "Next slide" at bounding box center [641, 187] width 13 height 13
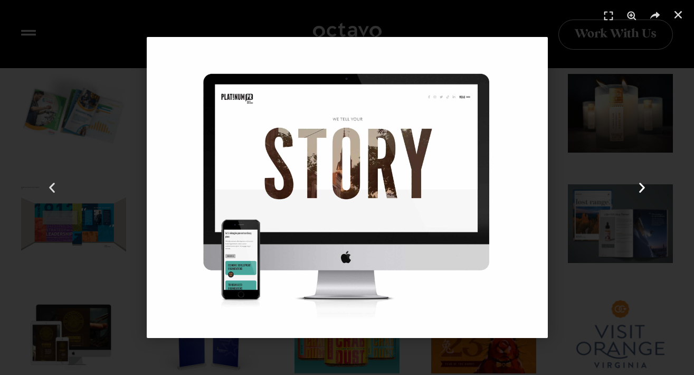
click at [642, 191] on icon "Next slide" at bounding box center [641, 187] width 13 height 13
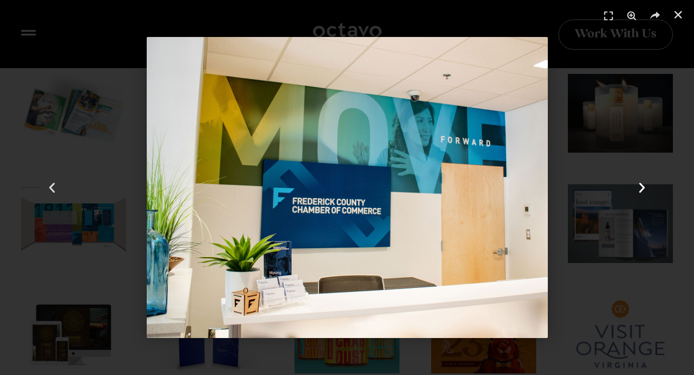
click at [642, 192] on icon "Next slide" at bounding box center [641, 187] width 13 height 13
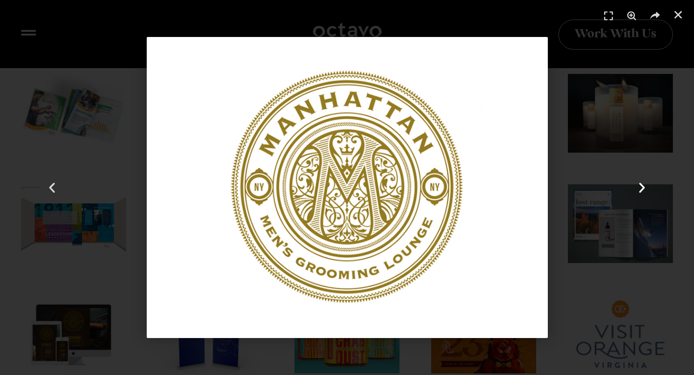
click at [642, 191] on icon "Next slide" at bounding box center [641, 187] width 13 height 13
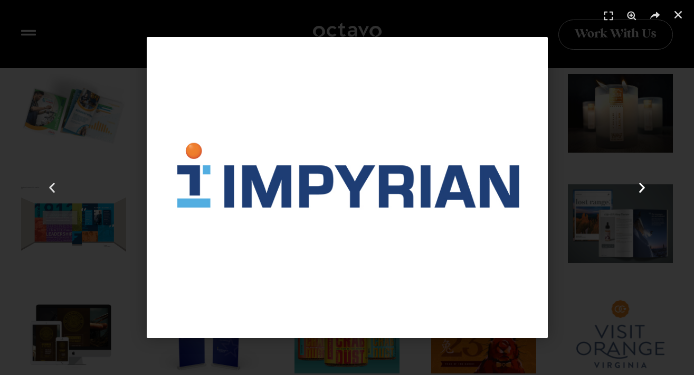
click at [643, 191] on icon "Next slide" at bounding box center [641, 187] width 13 height 13
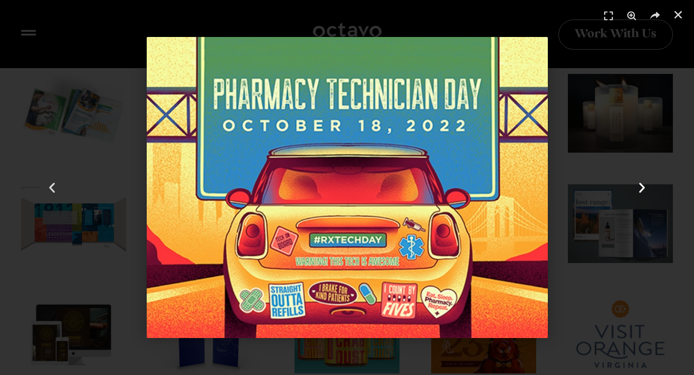
click at [638, 192] on icon "Next slide" at bounding box center [641, 187] width 13 height 13
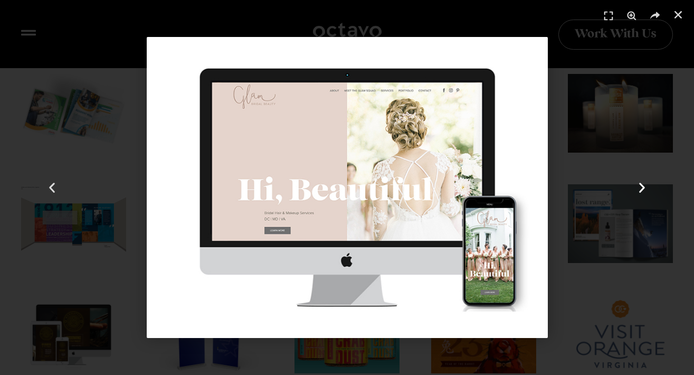
click at [638, 192] on icon "Next slide" at bounding box center [641, 187] width 13 height 13
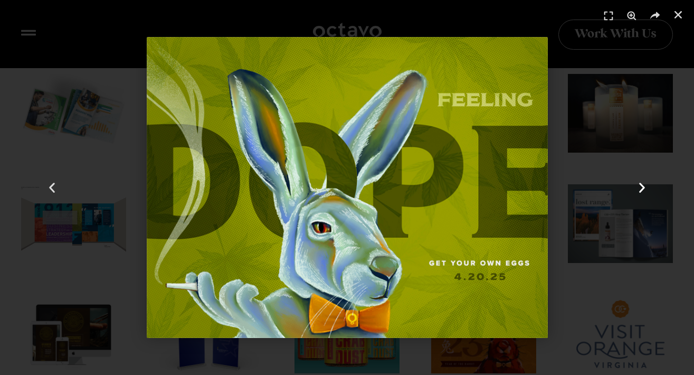
click at [637, 186] on icon "Next slide" at bounding box center [641, 187] width 13 height 13
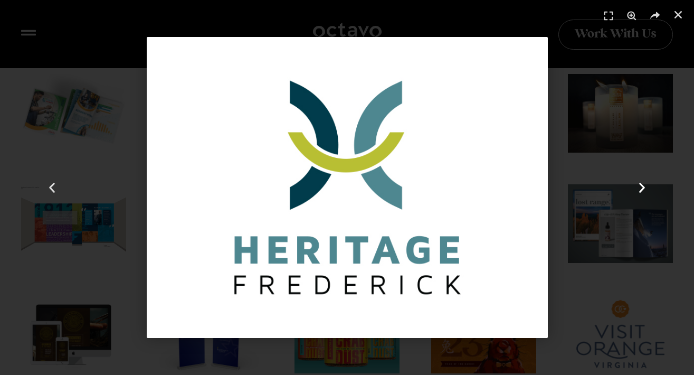
click at [637, 186] on icon "Next slide" at bounding box center [641, 187] width 13 height 13
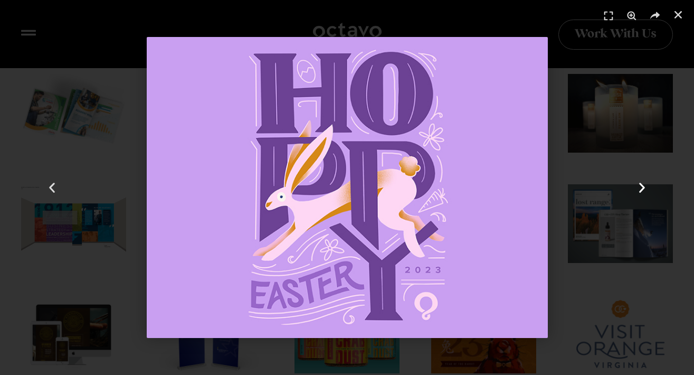
click at [643, 186] on use "Next slide" at bounding box center [642, 188] width 6 height 10
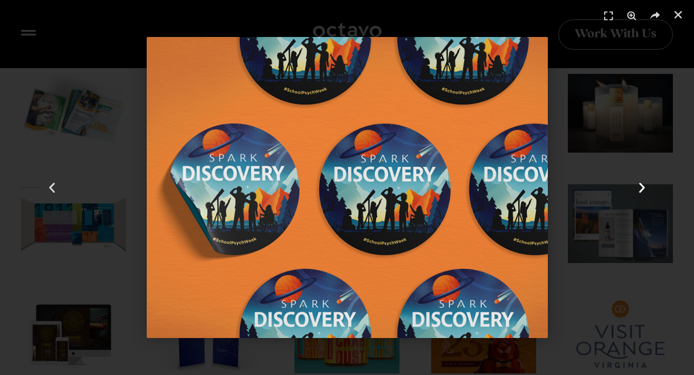
click at [644, 186] on icon "Next slide" at bounding box center [641, 187] width 13 height 13
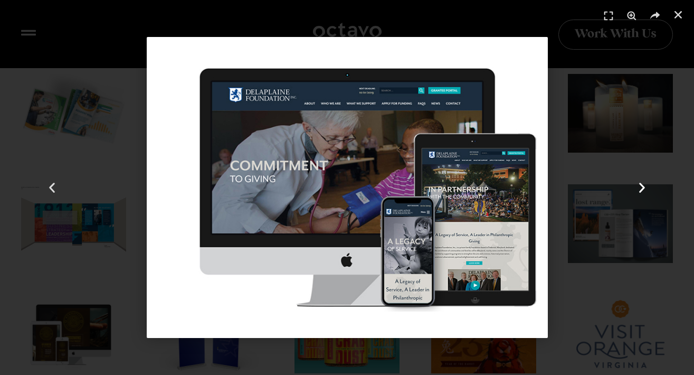
click at [644, 186] on icon "Next slide" at bounding box center [641, 187] width 13 height 13
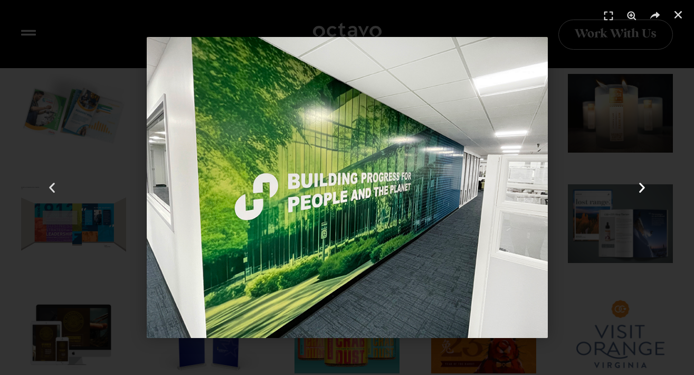
click at [644, 186] on use "Next slide" at bounding box center [642, 188] width 6 height 10
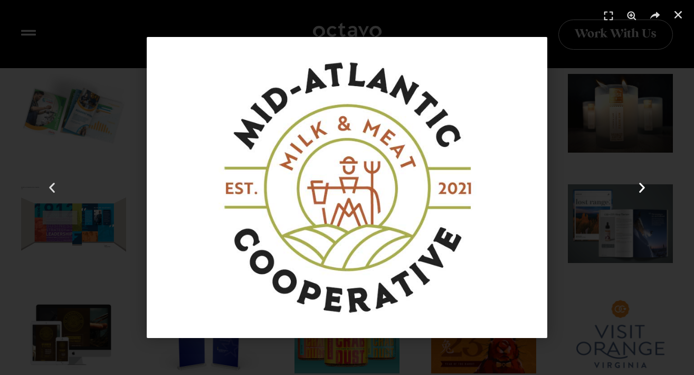
click at [644, 186] on use "Next slide" at bounding box center [642, 188] width 6 height 10
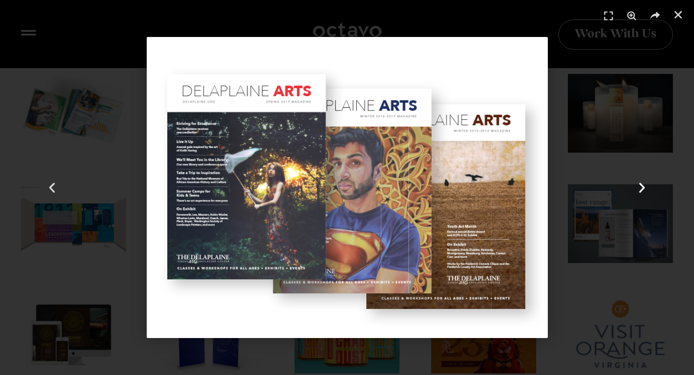
click at [645, 187] on icon "Next slide" at bounding box center [641, 187] width 13 height 13
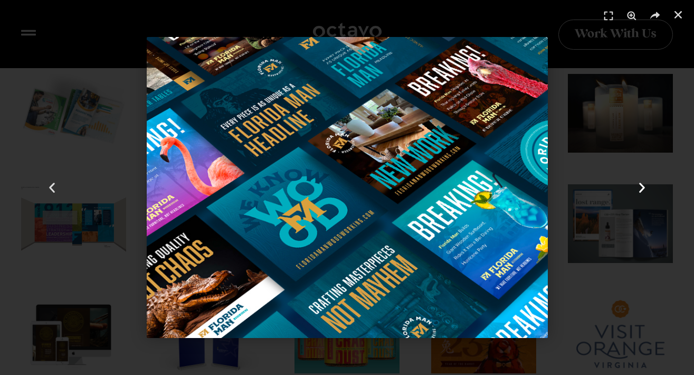
click at [645, 187] on icon "Next slide" at bounding box center [641, 187] width 13 height 13
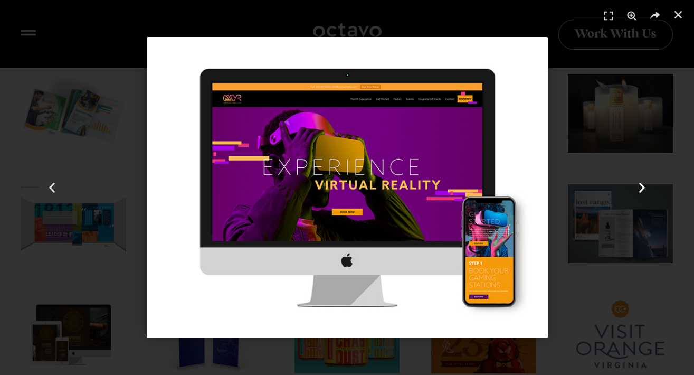
click at [645, 187] on icon "Next slide" at bounding box center [641, 187] width 13 height 13
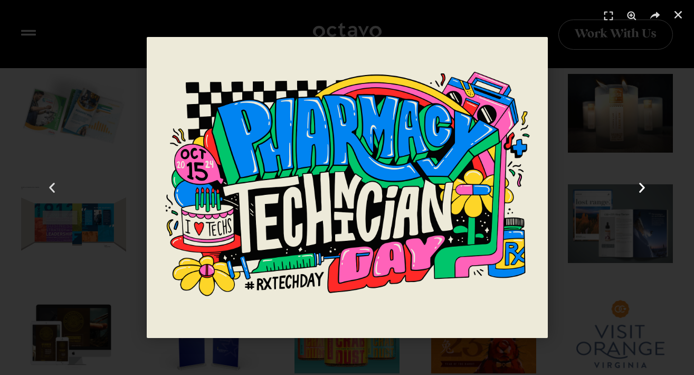
click at [645, 187] on icon "Next slide" at bounding box center [641, 187] width 13 height 13
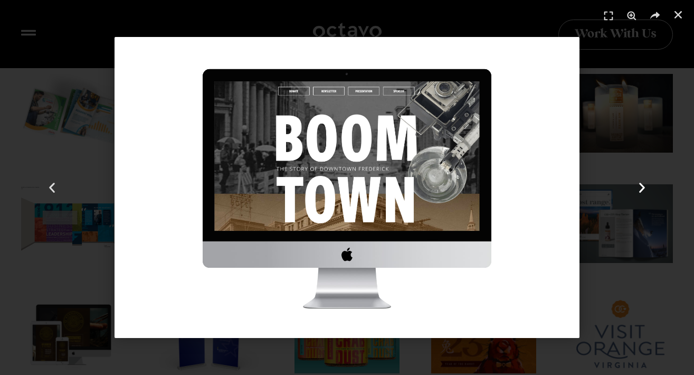
click at [645, 187] on icon "Next slide" at bounding box center [641, 187] width 13 height 13
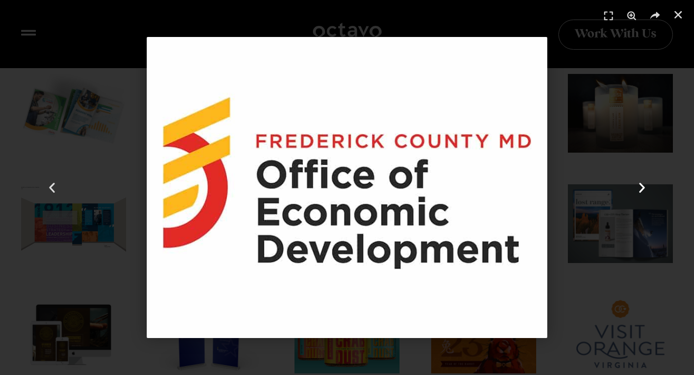
click at [645, 187] on icon "Next slide" at bounding box center [641, 187] width 13 height 13
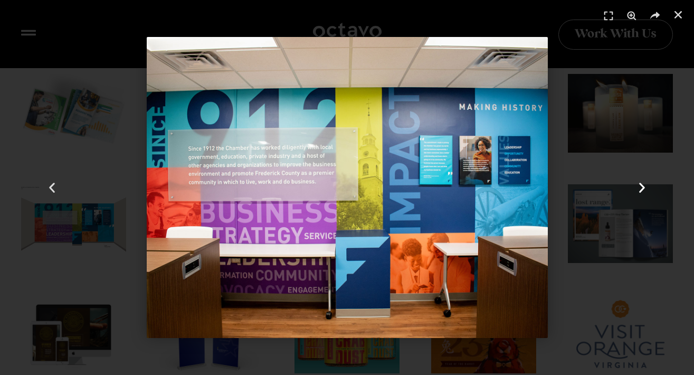
click at [645, 187] on icon "Next slide" at bounding box center [641, 187] width 13 height 13
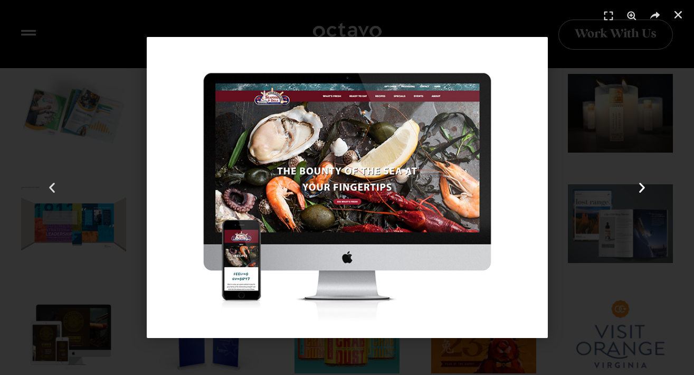
click at [645, 187] on icon "Next slide" at bounding box center [641, 187] width 13 height 13
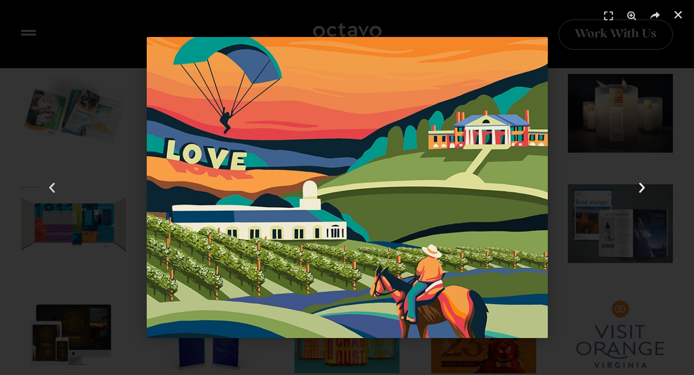
click at [645, 187] on icon "Next slide" at bounding box center [641, 187] width 13 height 13
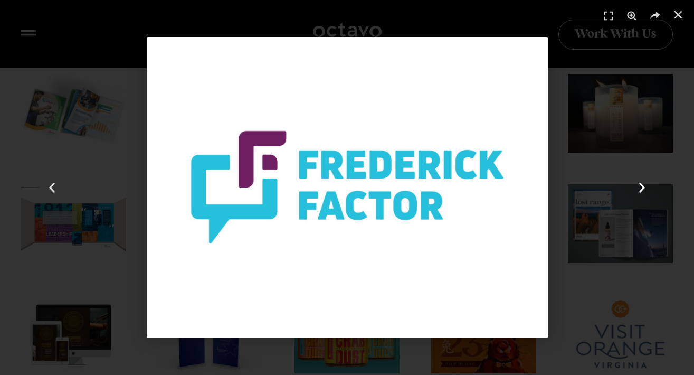
click at [645, 187] on icon "Next slide" at bounding box center [641, 187] width 13 height 13
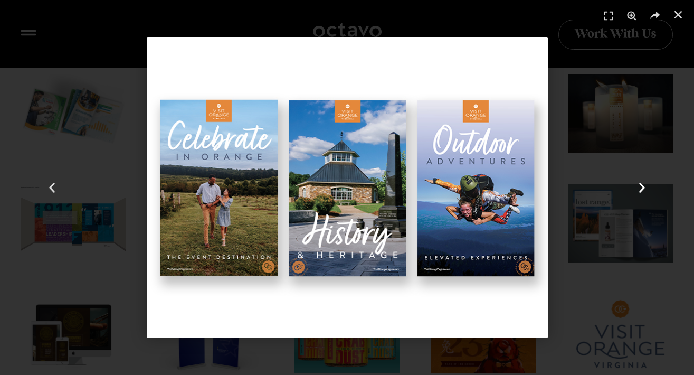
click at [645, 187] on icon "Next slide" at bounding box center [641, 187] width 13 height 13
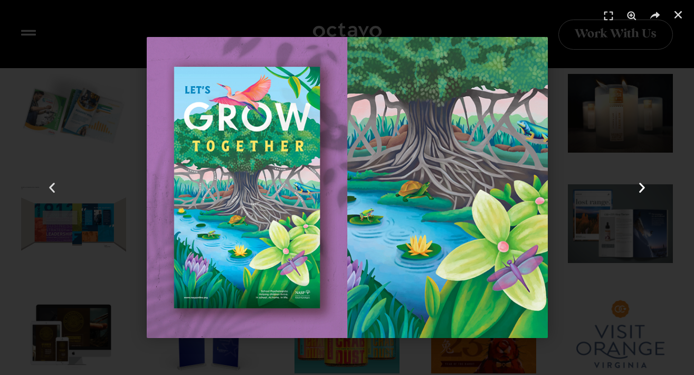
click at [645, 187] on icon "Next slide" at bounding box center [641, 187] width 13 height 13
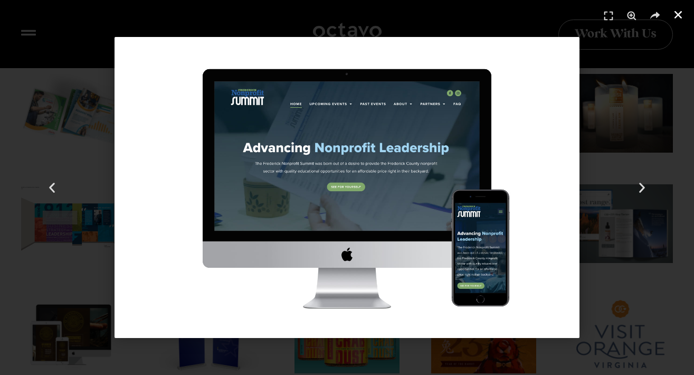
click at [678, 14] on use "Close (Esc)" at bounding box center [677, 14] width 7 height 7
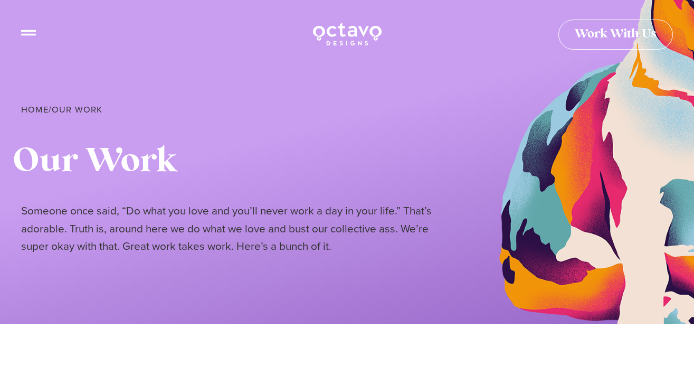
scroll to position [0, 0]
click at [345, 32] on img at bounding box center [347, 34] width 71 height 26
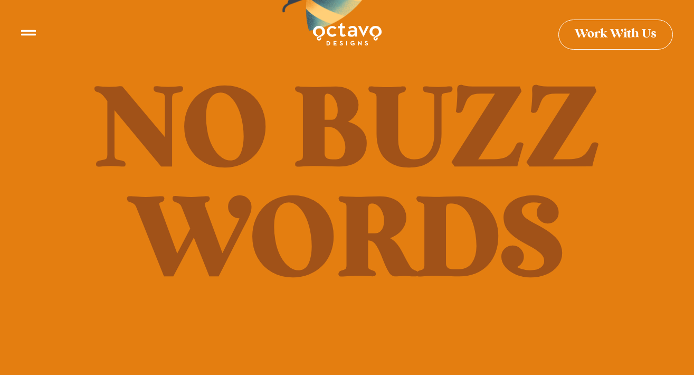
click at [341, 35] on img at bounding box center [347, 34] width 71 height 26
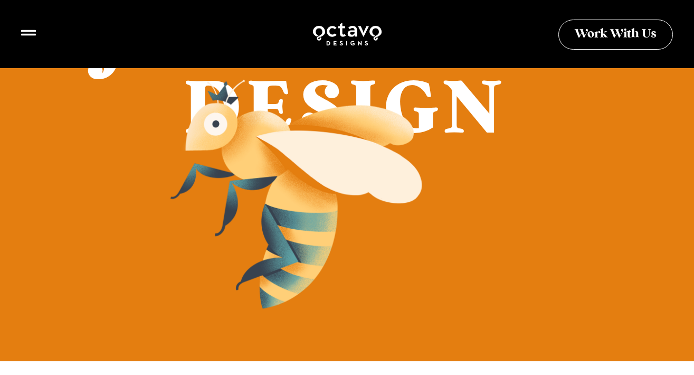
scroll to position [529, 0]
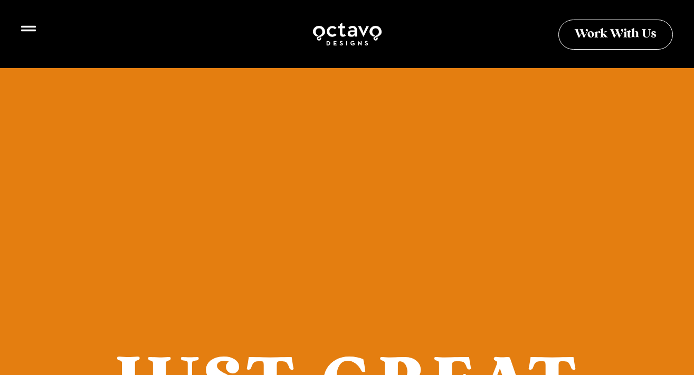
click at [25, 34] on icon at bounding box center [28, 28] width 15 height 15
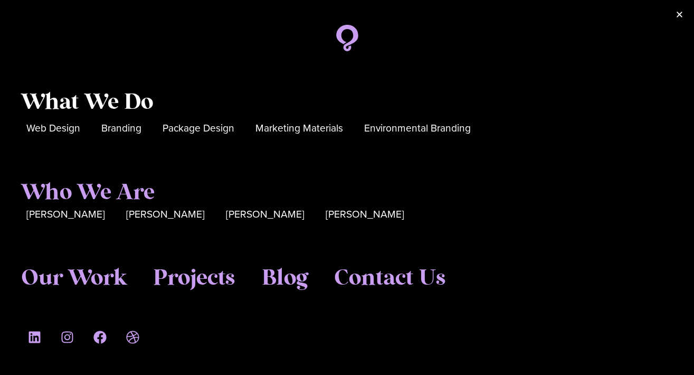
click at [84, 104] on span "What We Do" at bounding box center [87, 102] width 132 height 26
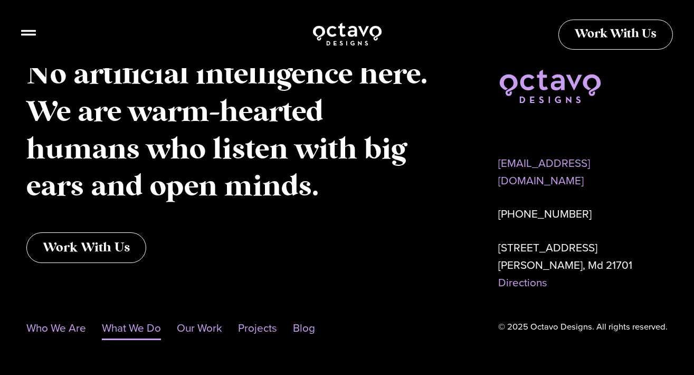
scroll to position [3207, 0]
click at [248, 316] on link "Projects" at bounding box center [257, 328] width 39 height 24
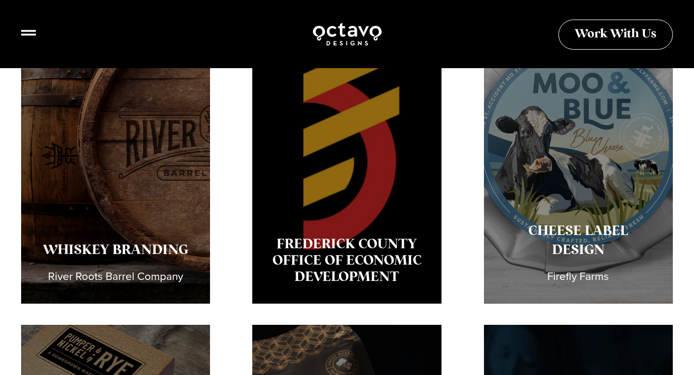
scroll to position [307, 0]
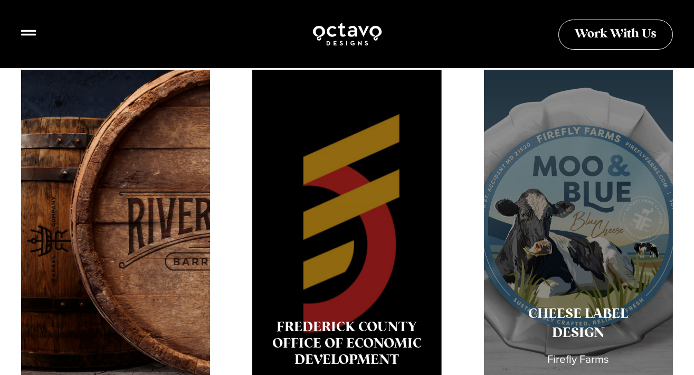
click at [120, 321] on div "Whiskey Branding River Roots Barrel Company" at bounding box center [115, 228] width 189 height 317
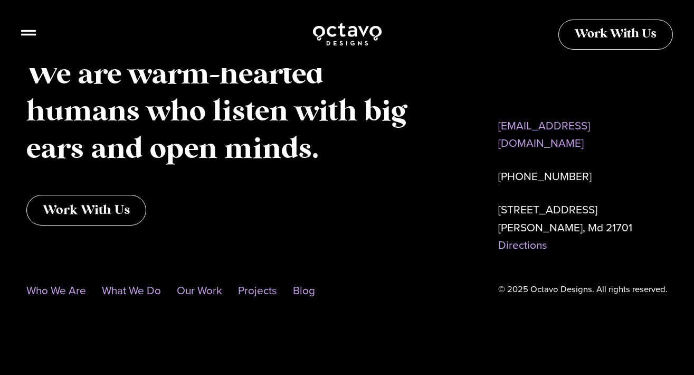
scroll to position [3058, 0]
click at [75, 286] on link "Who We Are" at bounding box center [56, 291] width 60 height 24
